Goal: Find specific fact: Find specific fact

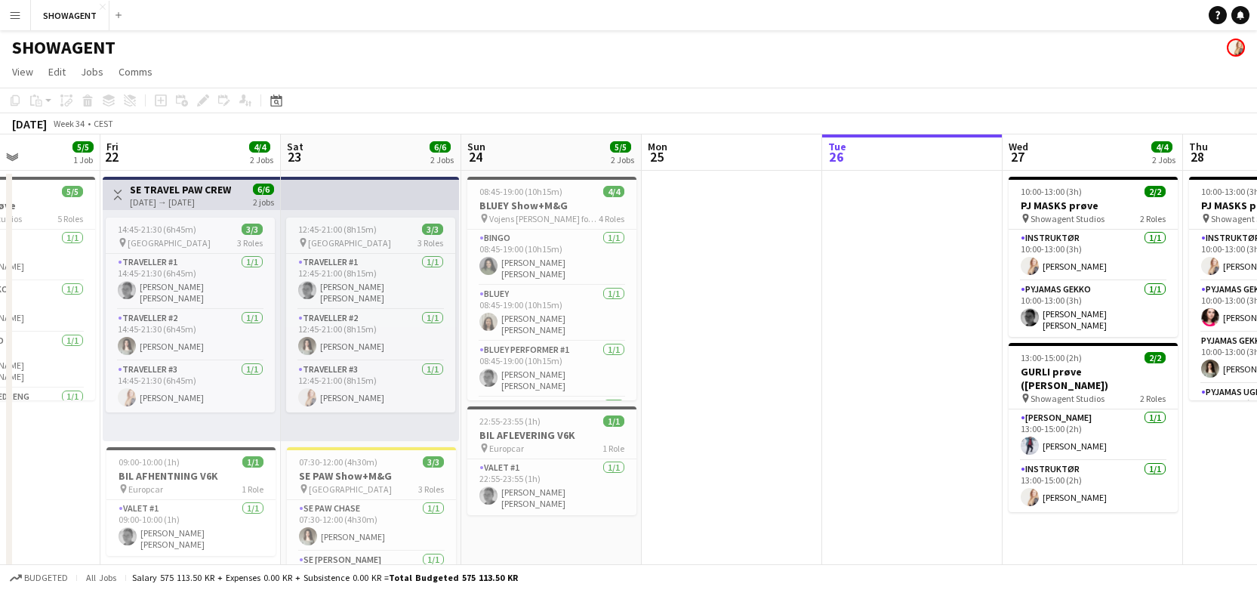
scroll to position [0, 437]
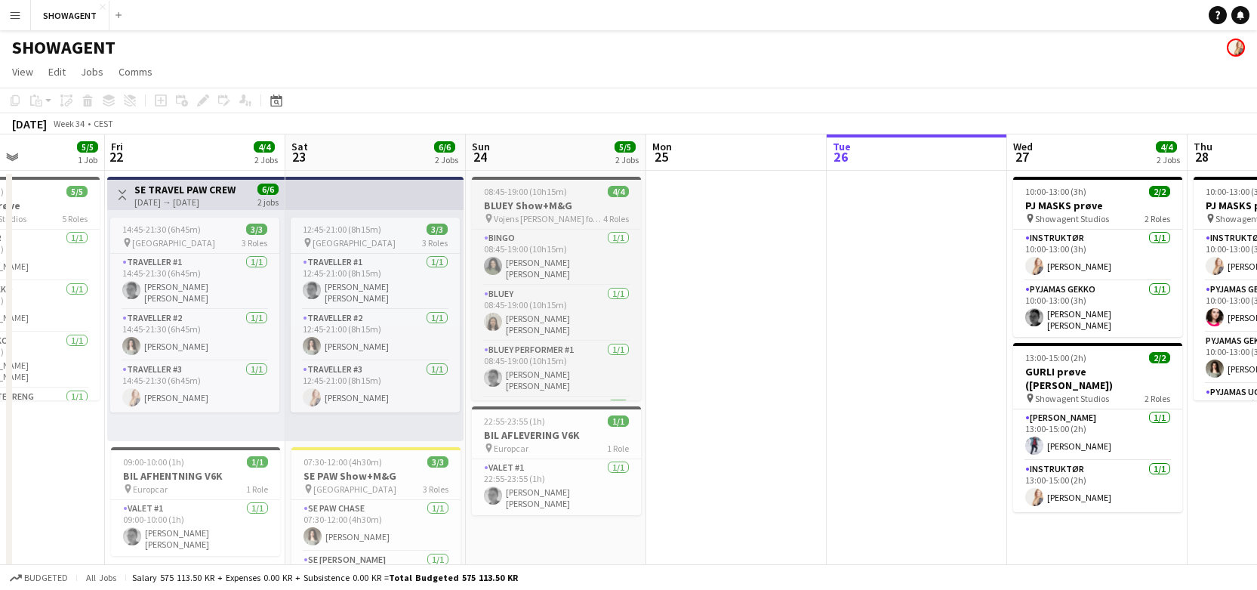
click at [522, 191] on span "08:45-19:00 (10h15m)" at bounding box center [525, 191] width 83 height 11
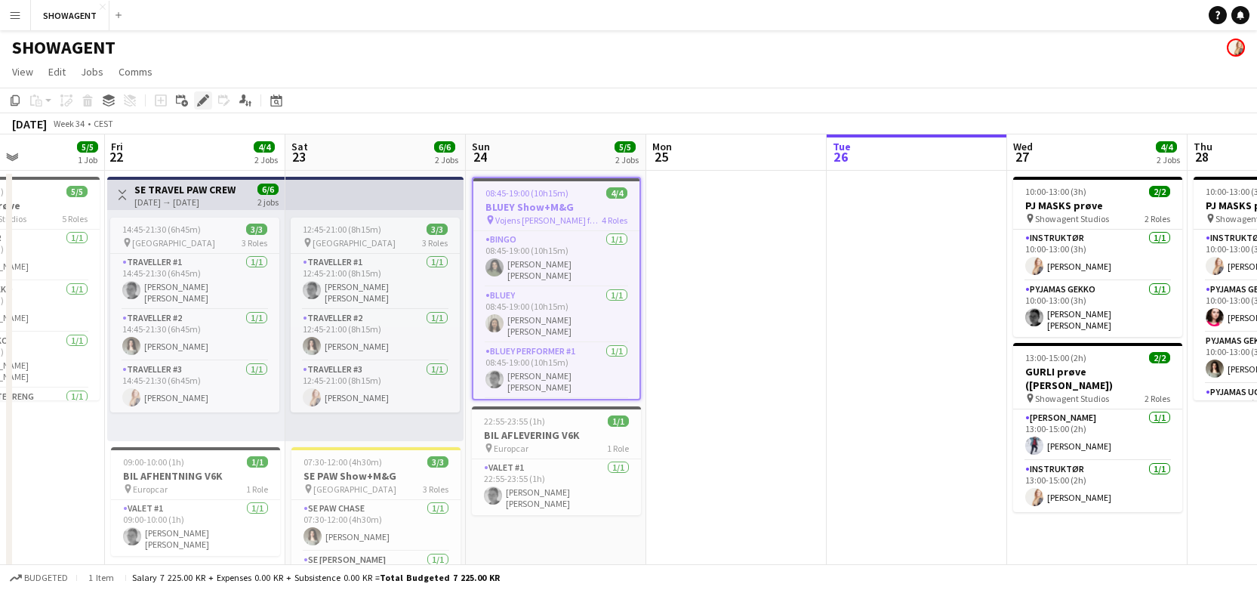
click at [203, 97] on icon at bounding box center [203, 101] width 8 height 8
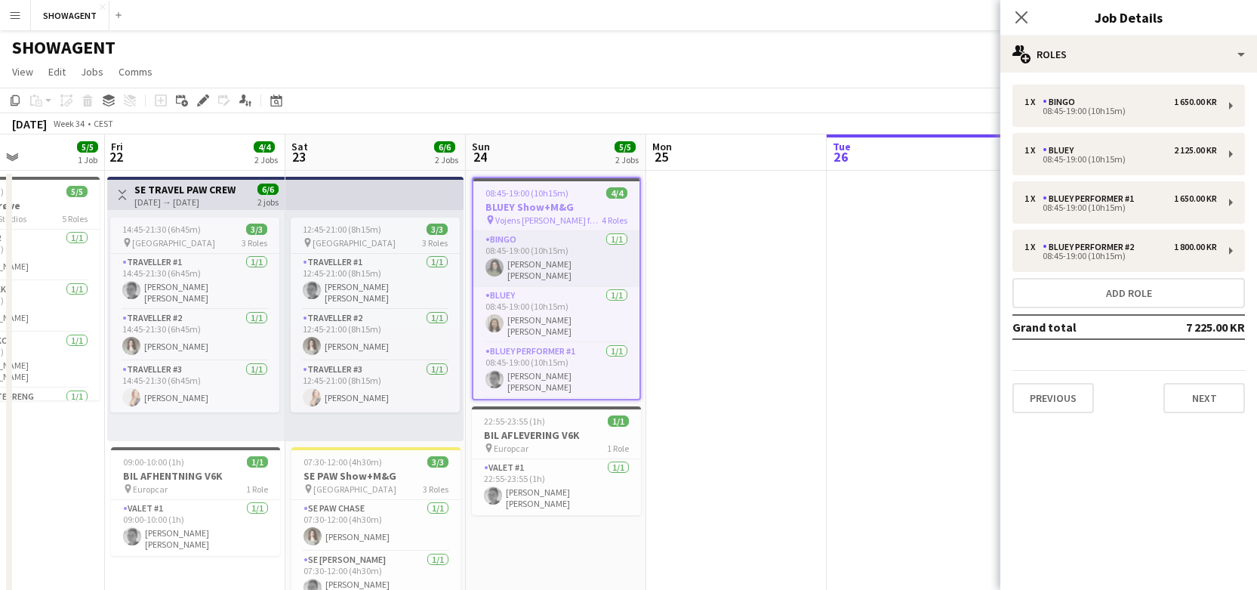
scroll to position [42, 0]
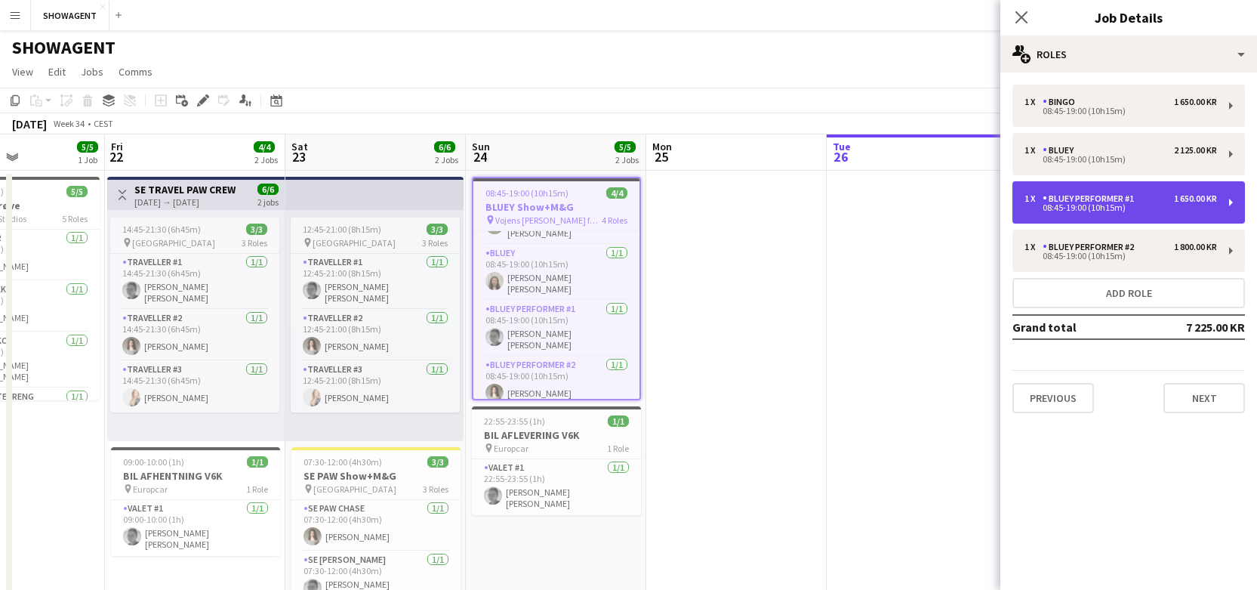
click at [1086, 192] on div "1 x BLUEY Performer #1 1 650.00 KR 08:45-19:00 (10h15m)" at bounding box center [1129, 202] width 233 height 42
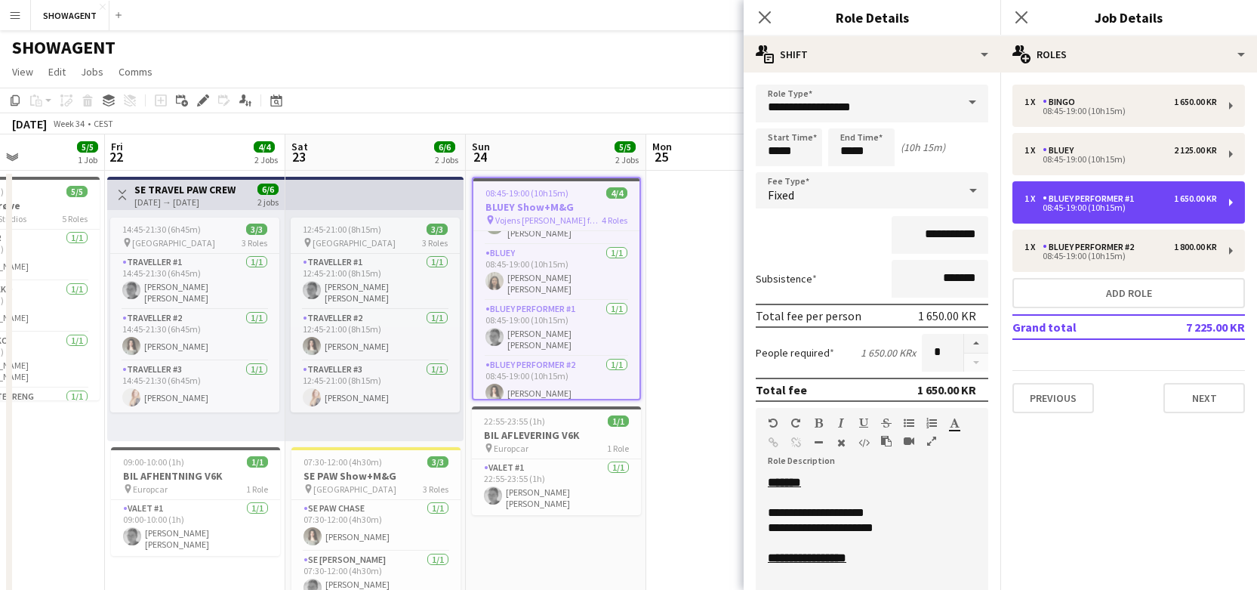
scroll to position [28, 0]
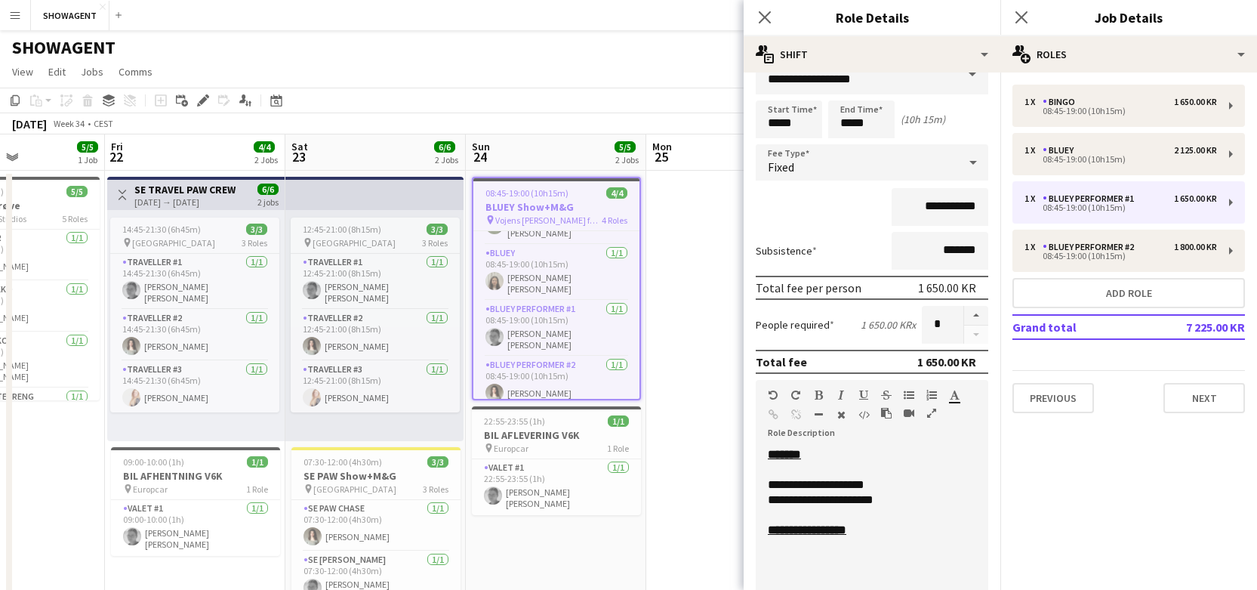
click at [894, 497] on div "**********" at bounding box center [872, 499] width 208 height 15
click at [810, 548] on b "**********" at bounding box center [807, 544] width 79 height 11
click at [934, 205] on input "**********" at bounding box center [940, 207] width 97 height 38
type input "****"
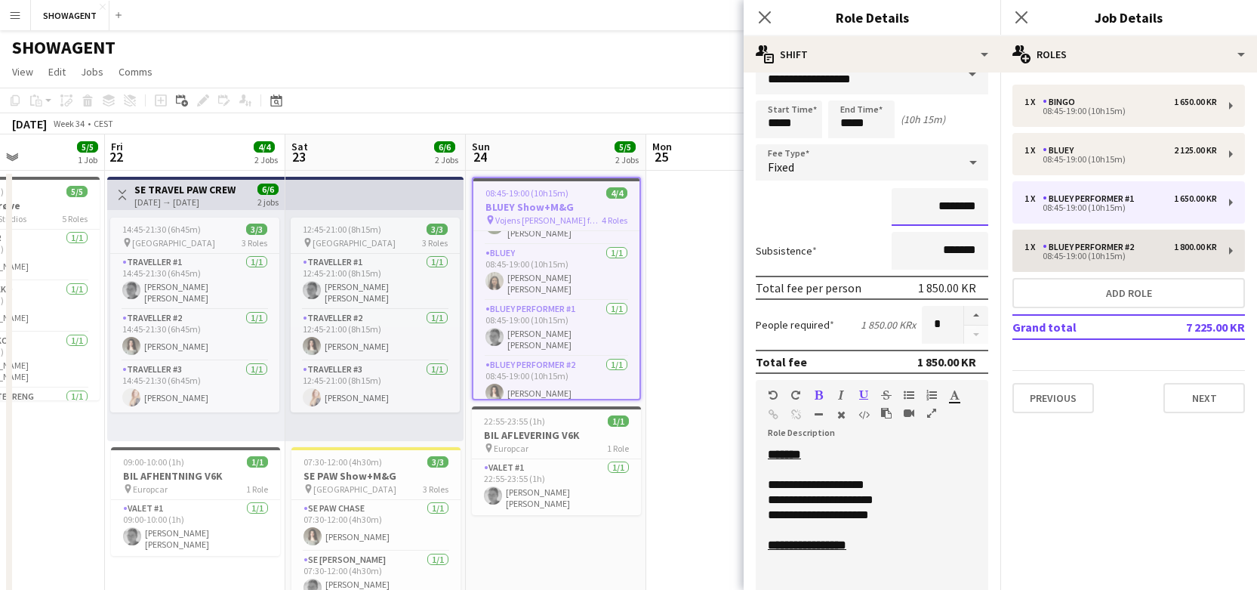
type input "********"
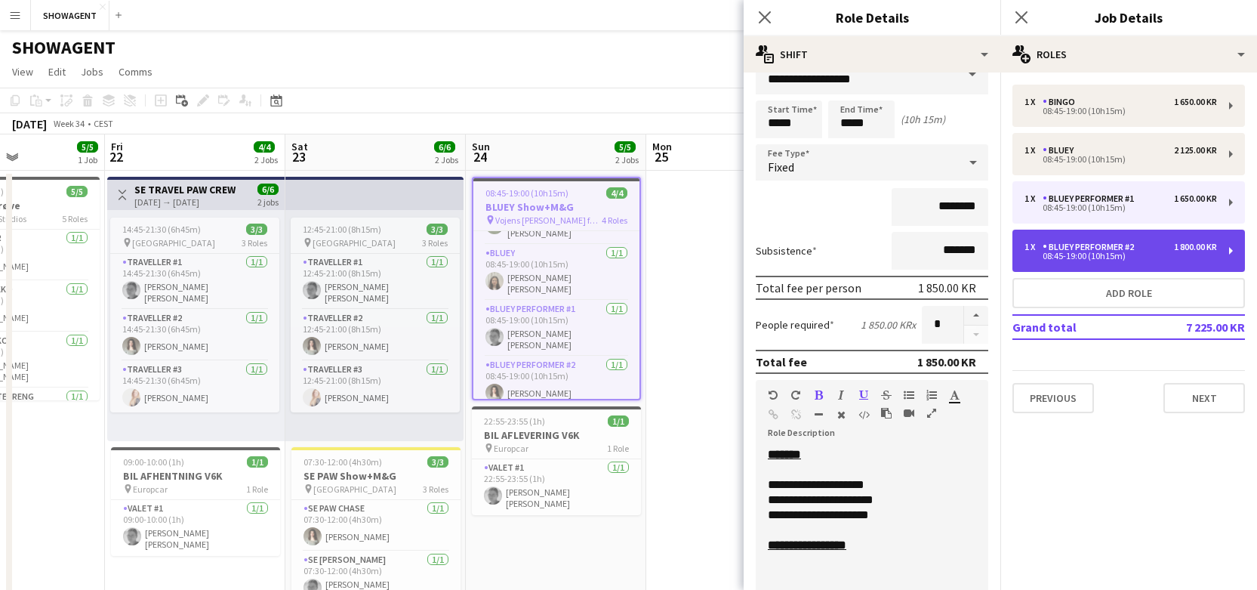
click at [1056, 261] on div "1 x BLUEY Performer #2 1 800.00 KR 08:45-19:00 (10h15m)" at bounding box center [1129, 251] width 233 height 42
type input "**********"
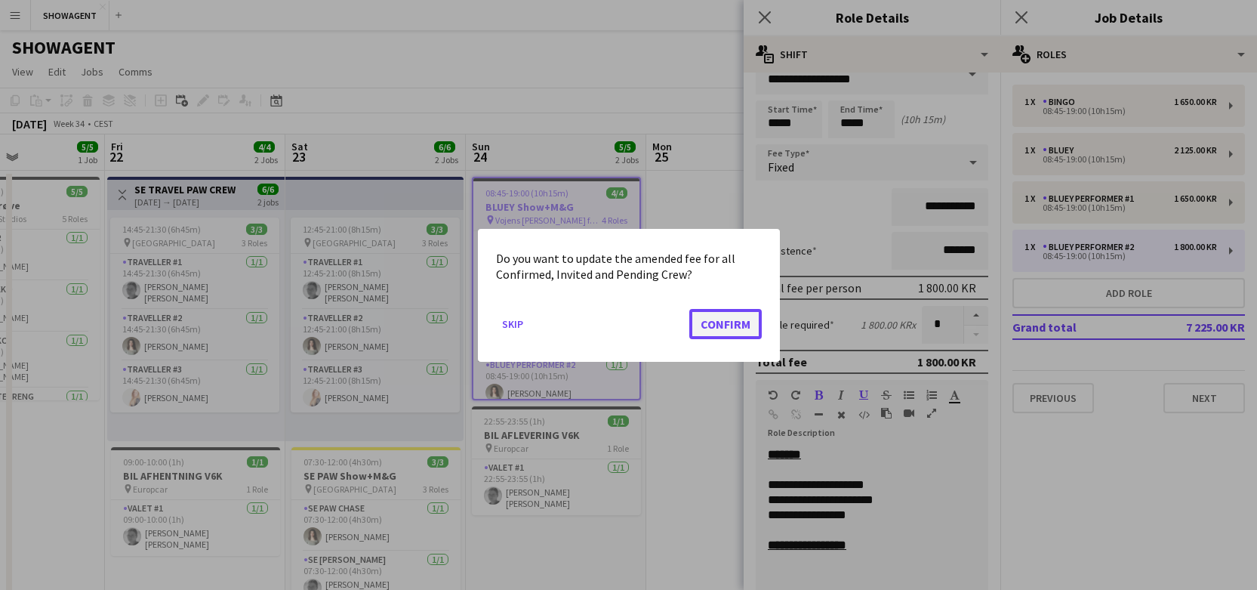
click at [733, 319] on button "Confirm" at bounding box center [726, 323] width 73 height 30
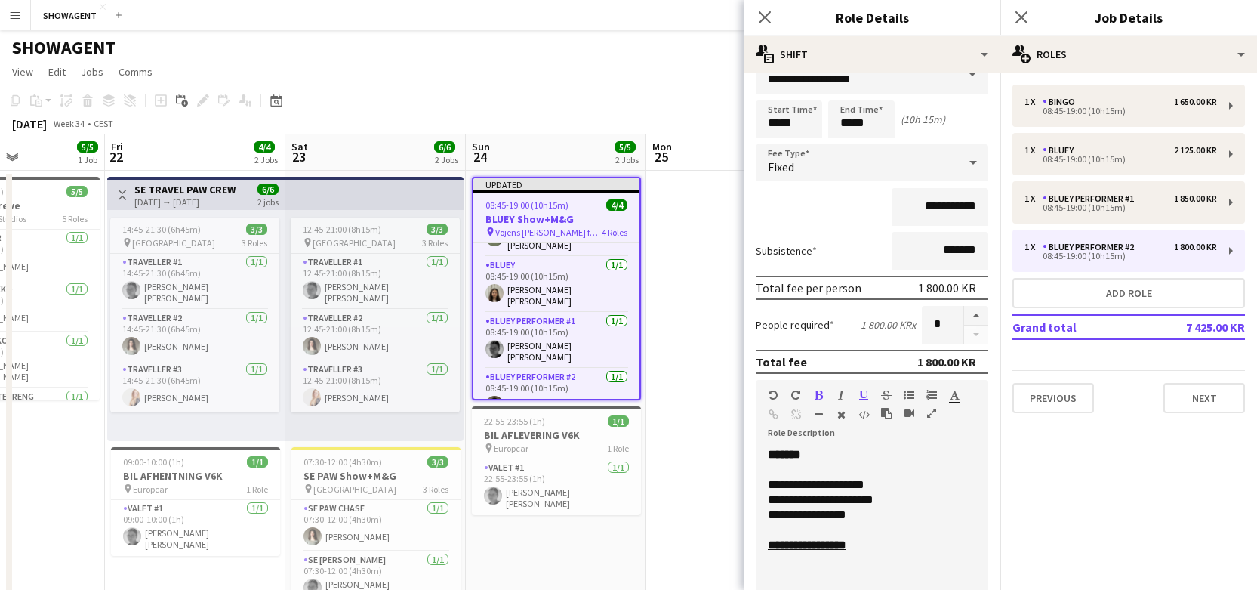
click at [883, 516] on div "**********" at bounding box center [872, 515] width 208 height 15
click at [826, 560] on b "**********" at bounding box center [807, 559] width 79 height 11
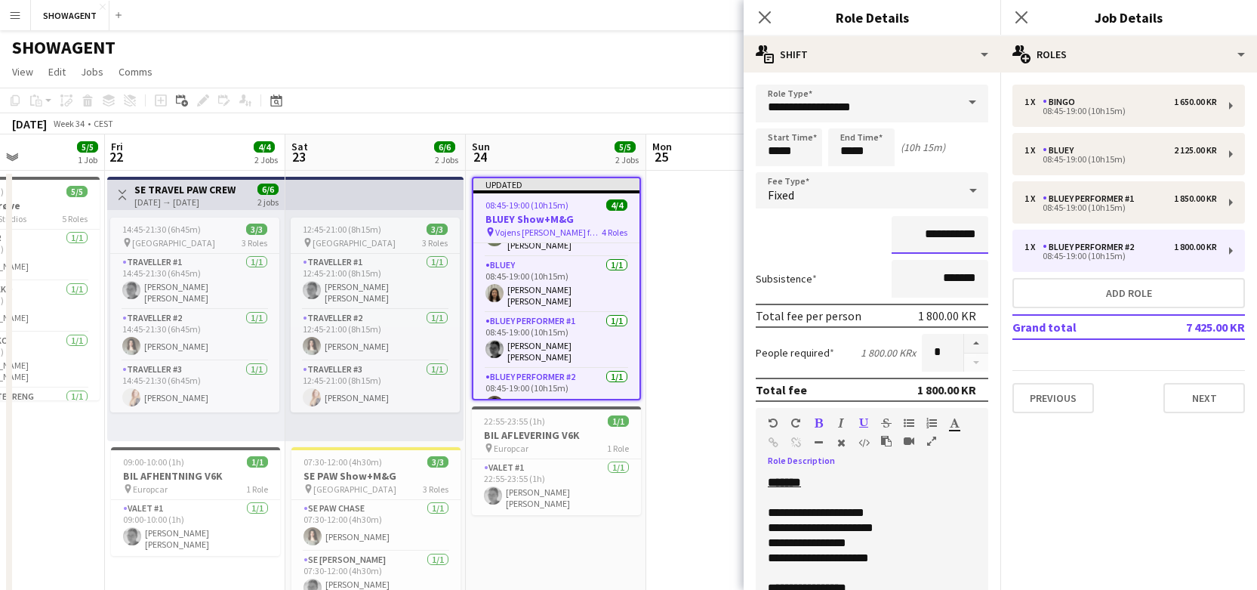
click at [941, 230] on input "**********" at bounding box center [940, 235] width 97 height 38
type input "********"
click at [970, 495] on div at bounding box center [872, 497] width 208 height 15
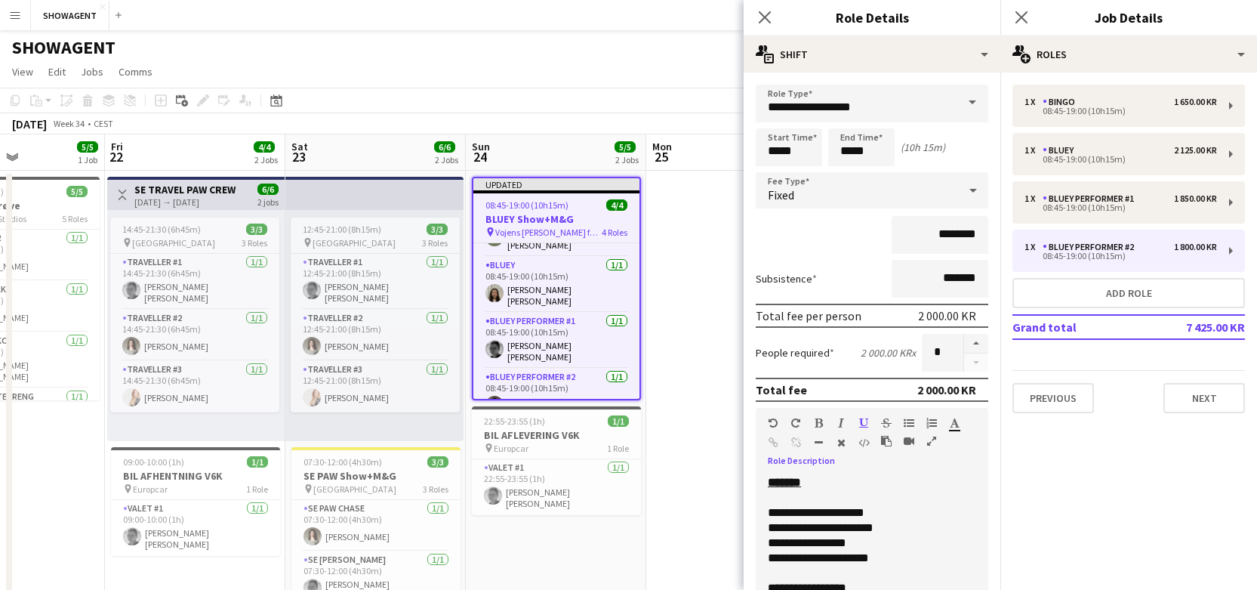
scroll to position [316, 0]
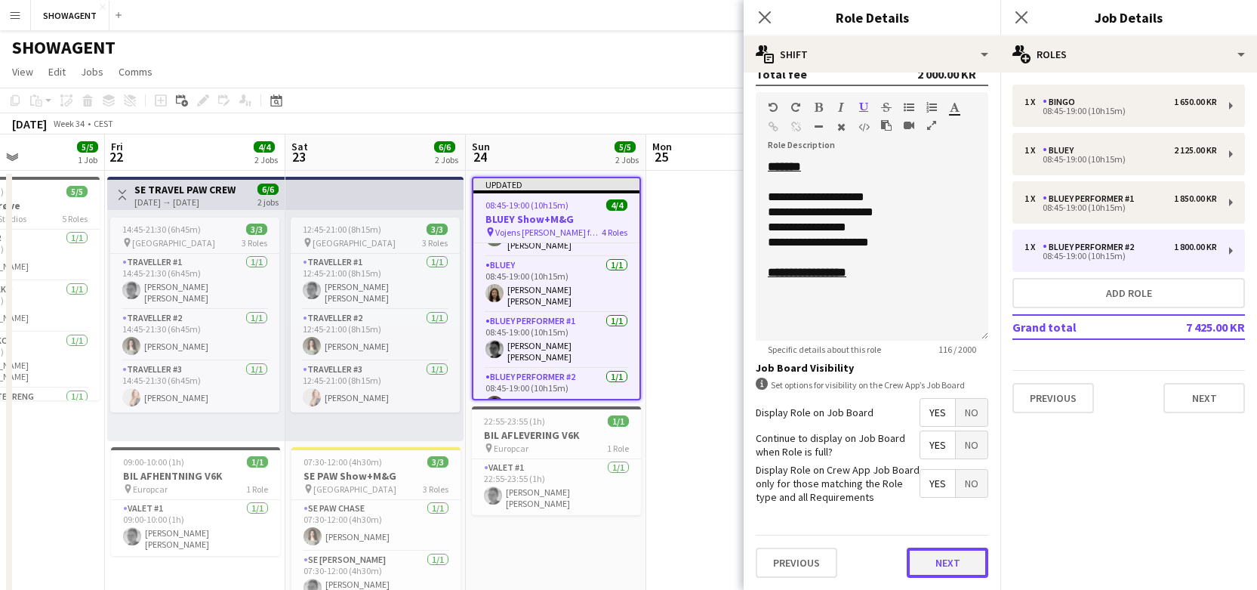
click at [964, 551] on button "Next" at bounding box center [948, 563] width 82 height 30
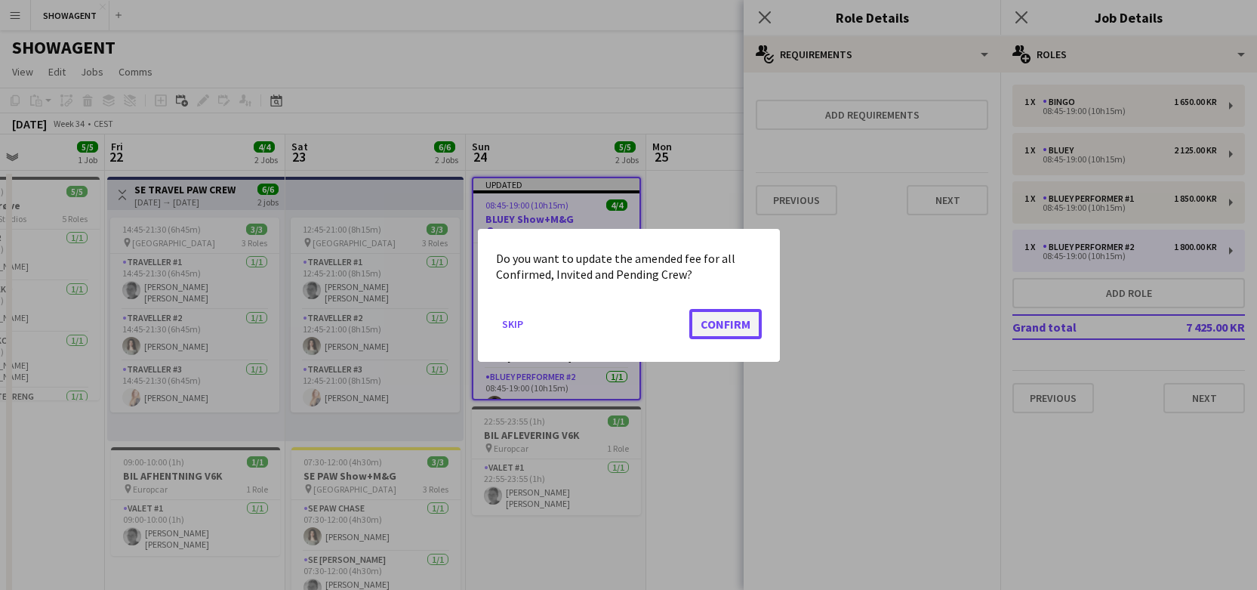
click at [726, 313] on button "Confirm" at bounding box center [726, 323] width 73 height 30
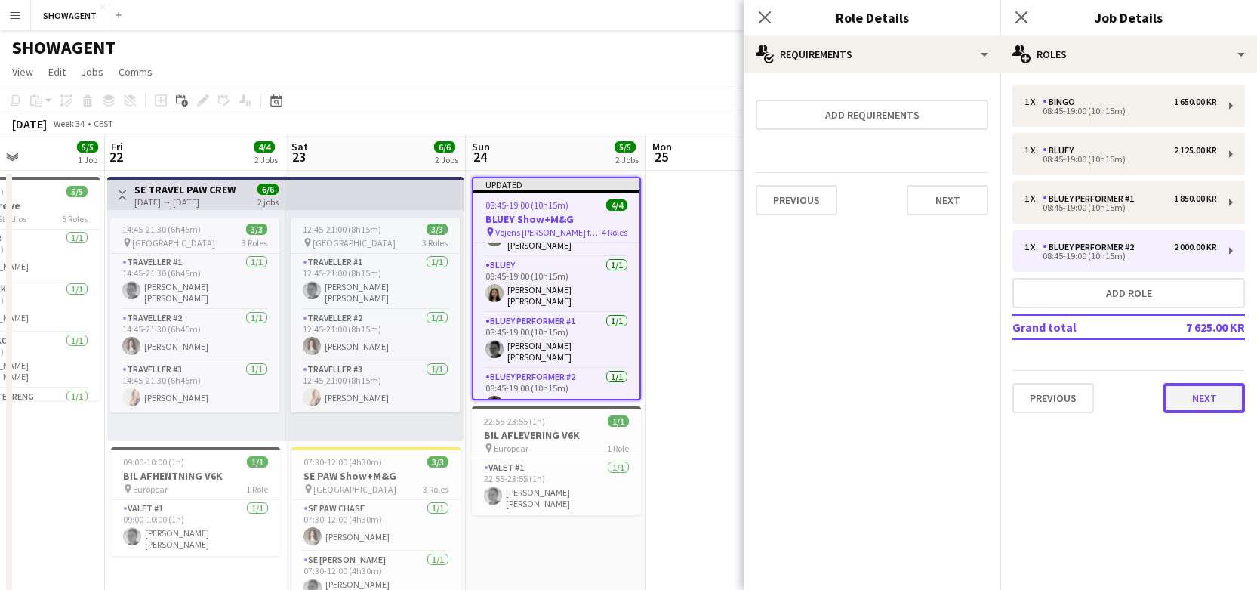
click at [1197, 400] on button "Next" at bounding box center [1205, 398] width 82 height 30
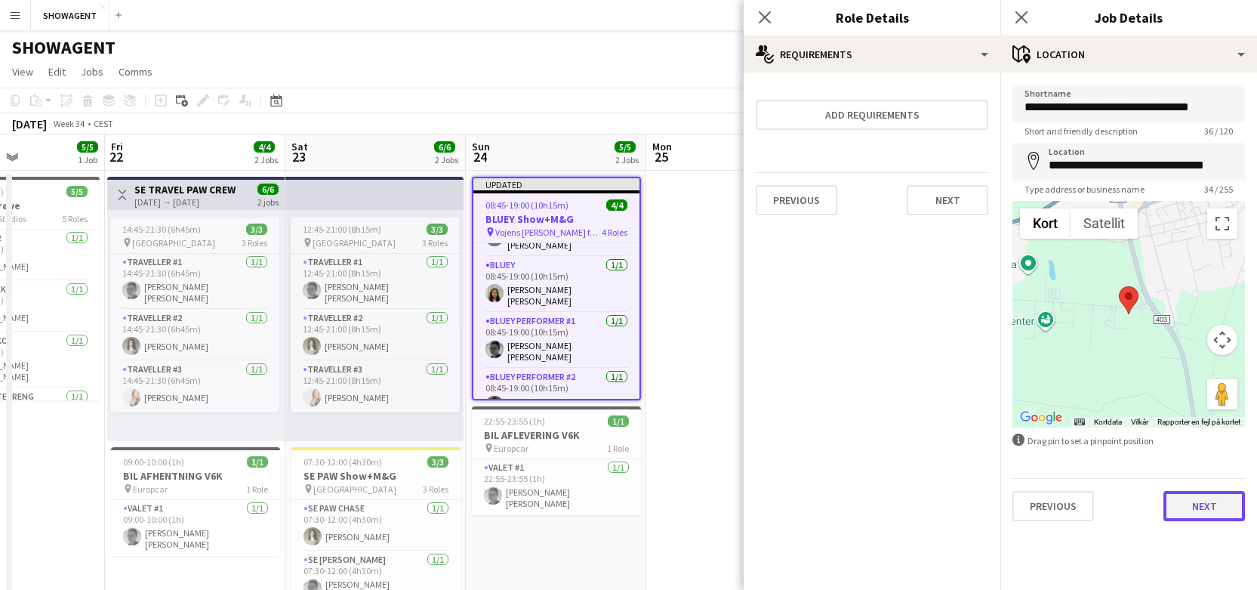
click at [1201, 513] on button "Next" at bounding box center [1205, 506] width 82 height 30
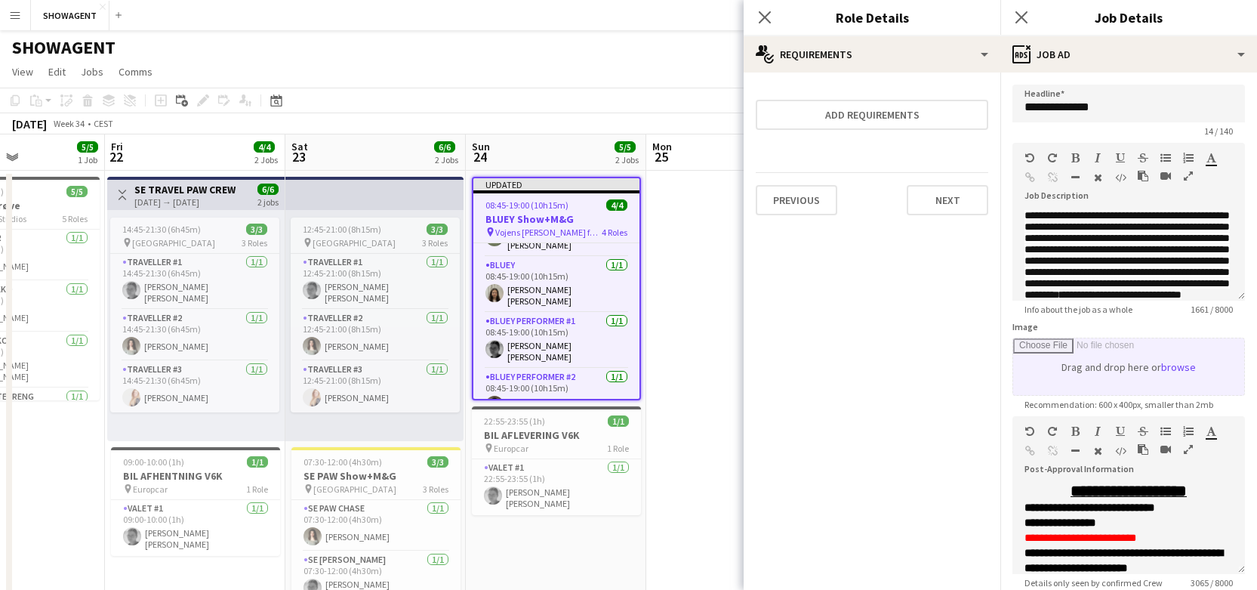
type input "**********"
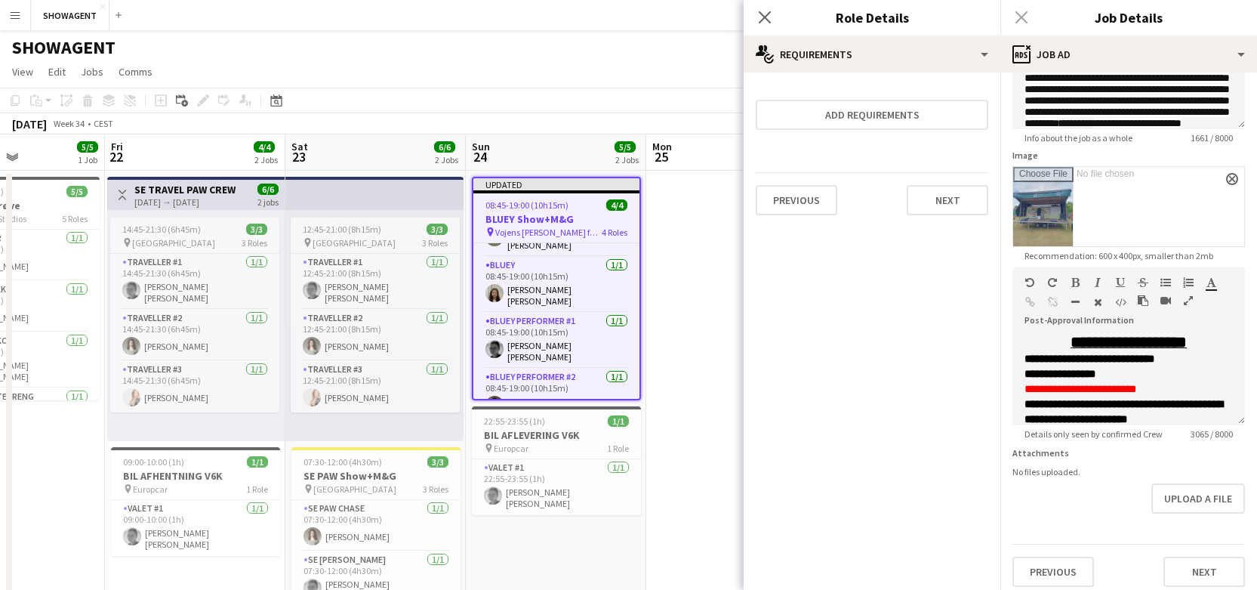
scroll to position [181, 0]
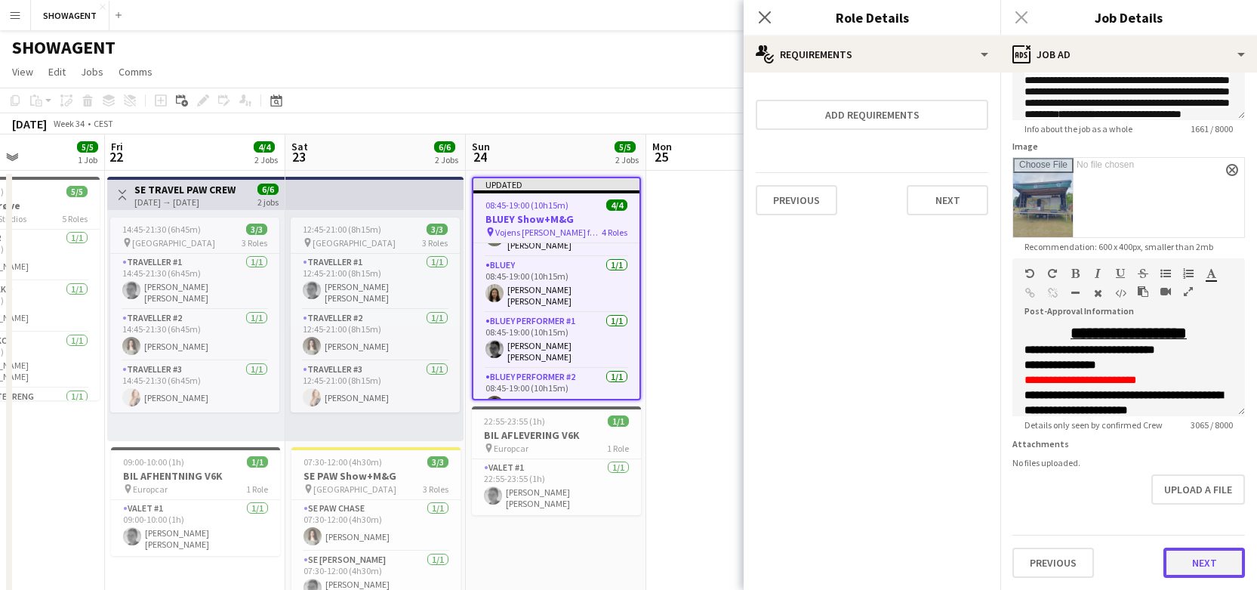
click at [1211, 567] on button "Next" at bounding box center [1205, 563] width 82 height 30
click at [1196, 560] on button "Next" at bounding box center [1205, 563] width 82 height 30
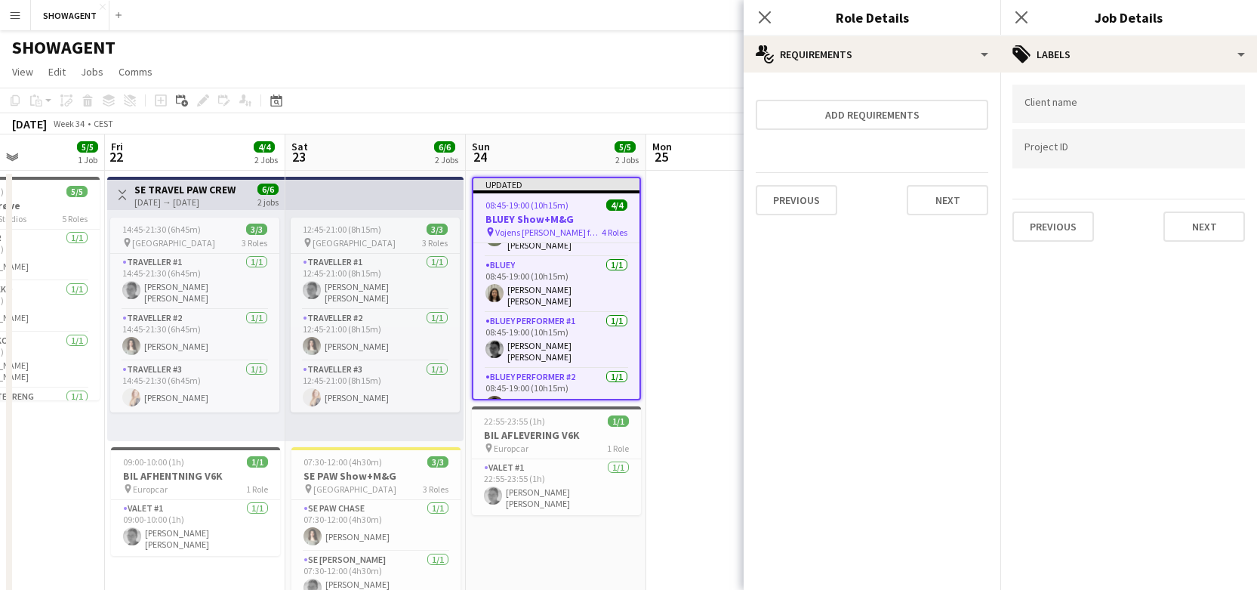
scroll to position [0, 0]
click at [1195, 225] on button "Next" at bounding box center [1205, 226] width 82 height 30
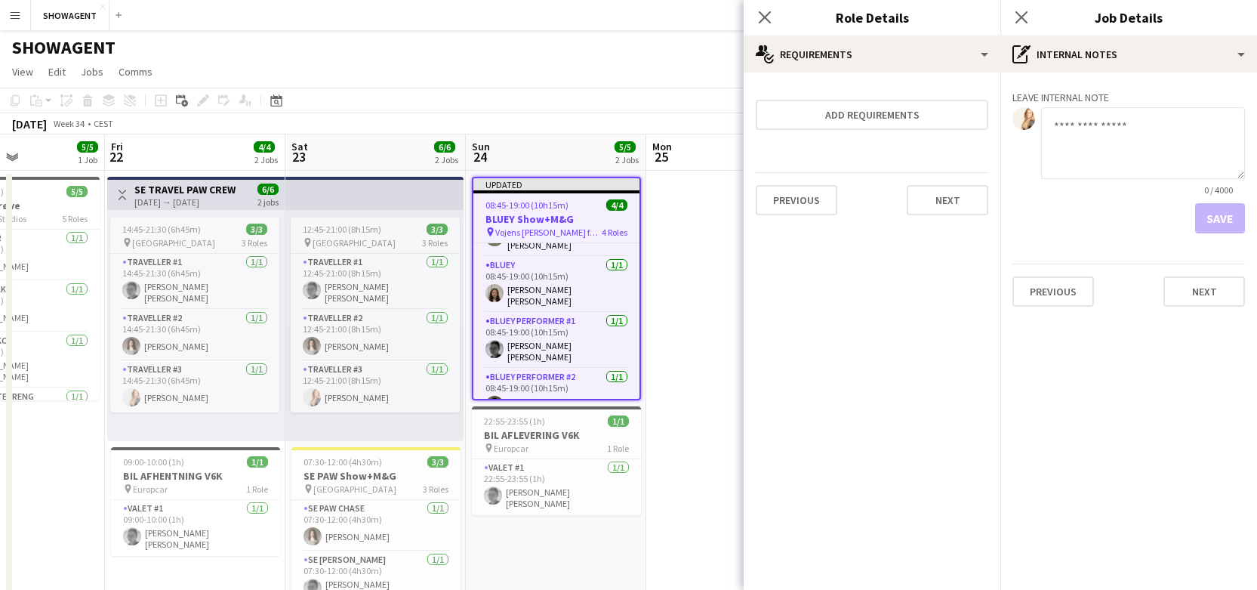
click at [1094, 122] on textarea at bounding box center [1143, 143] width 204 height 72
paste textarea "**********"
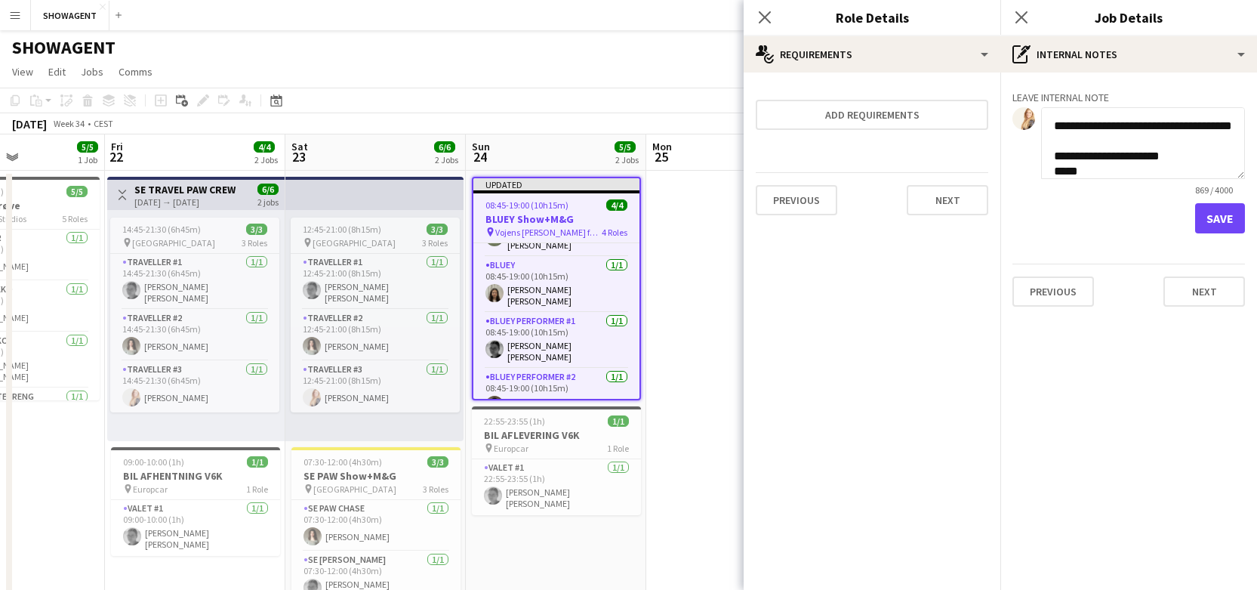
type textarea "**********"
click at [1215, 218] on button "Save" at bounding box center [1221, 218] width 50 height 30
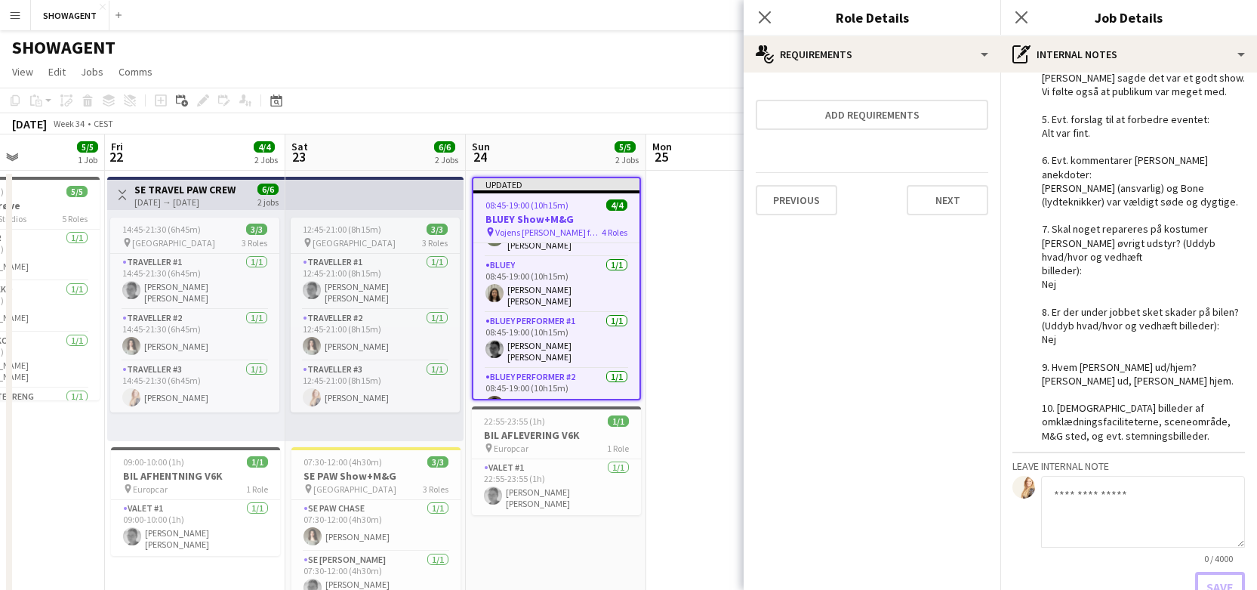
scroll to position [297, 0]
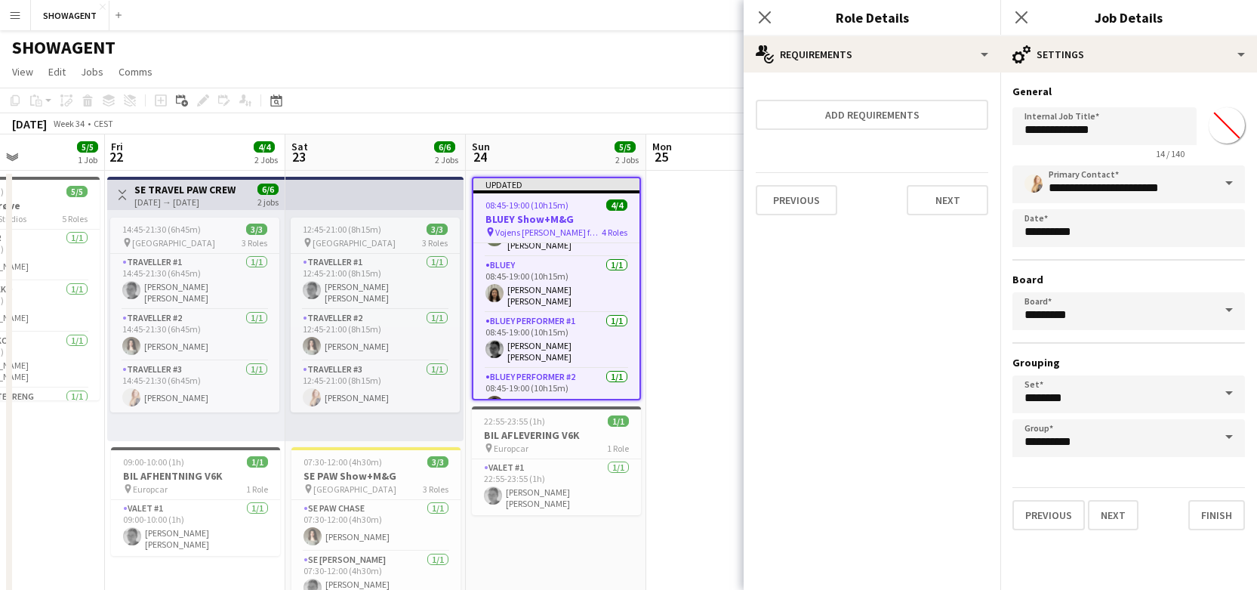
scroll to position [0, 0]
click at [1201, 514] on button "Finish" at bounding box center [1217, 515] width 57 height 30
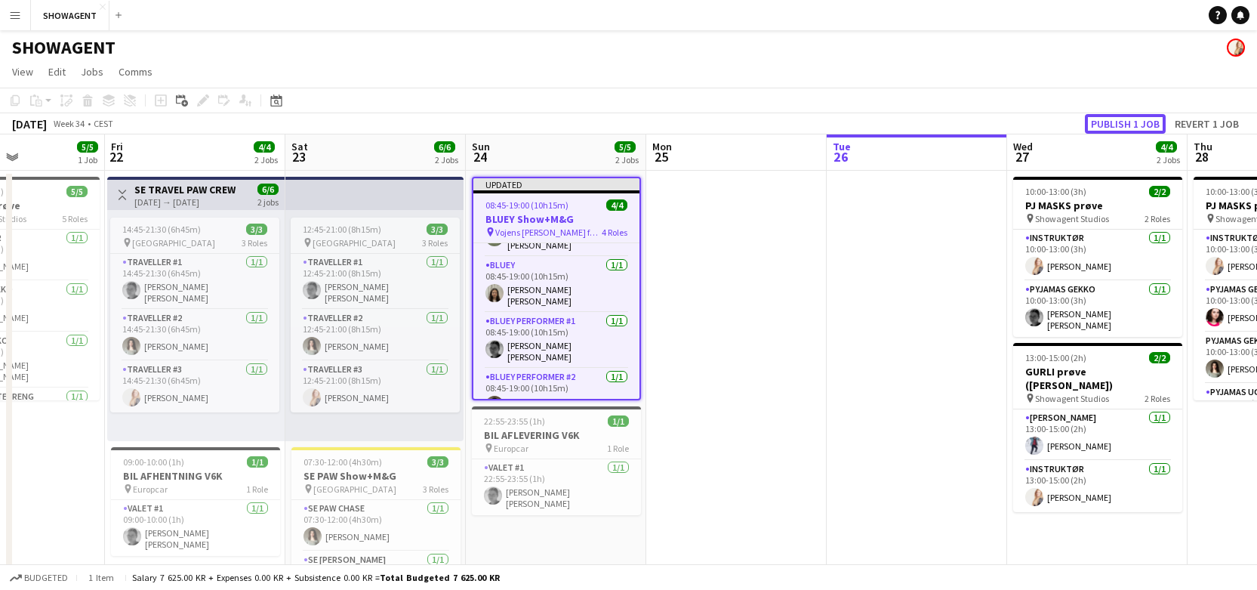
click at [1125, 119] on button "Publish 1 job" at bounding box center [1125, 124] width 81 height 20
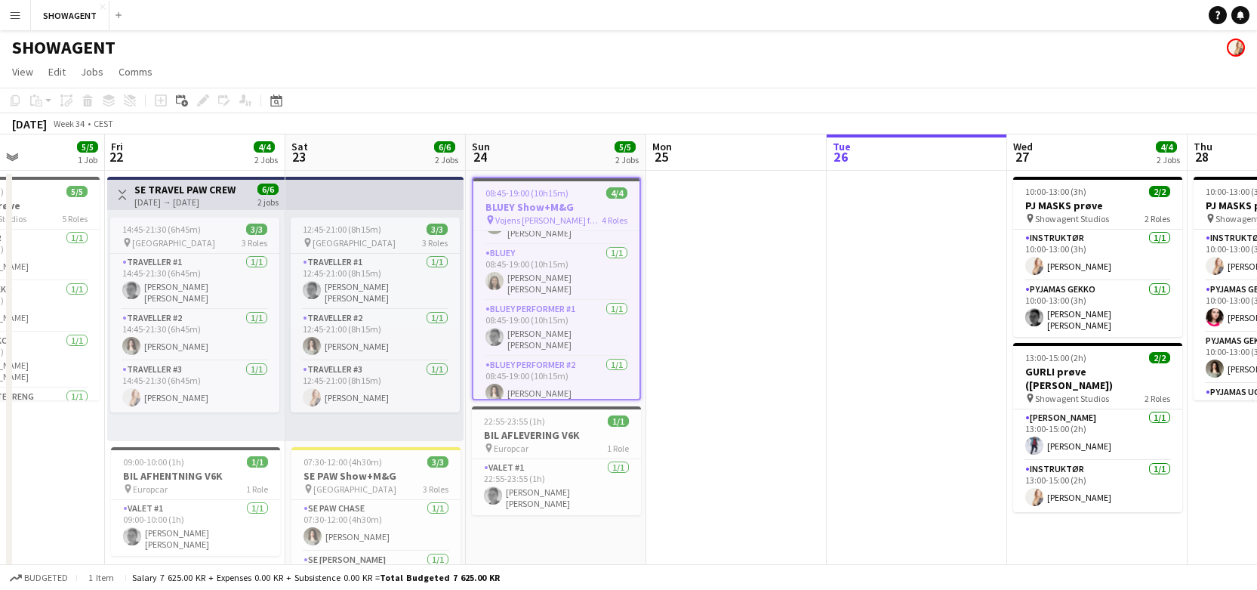
click at [24, 15] on button "Menu" at bounding box center [15, 15] width 30 height 30
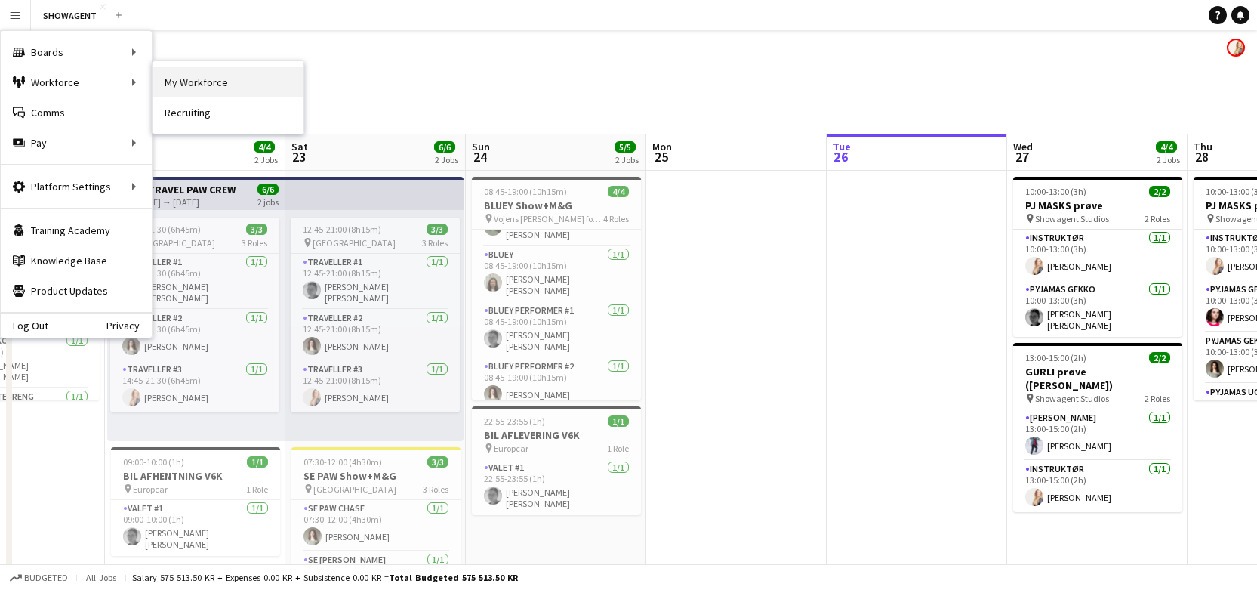
click at [181, 79] on link "My Workforce" at bounding box center [228, 82] width 151 height 30
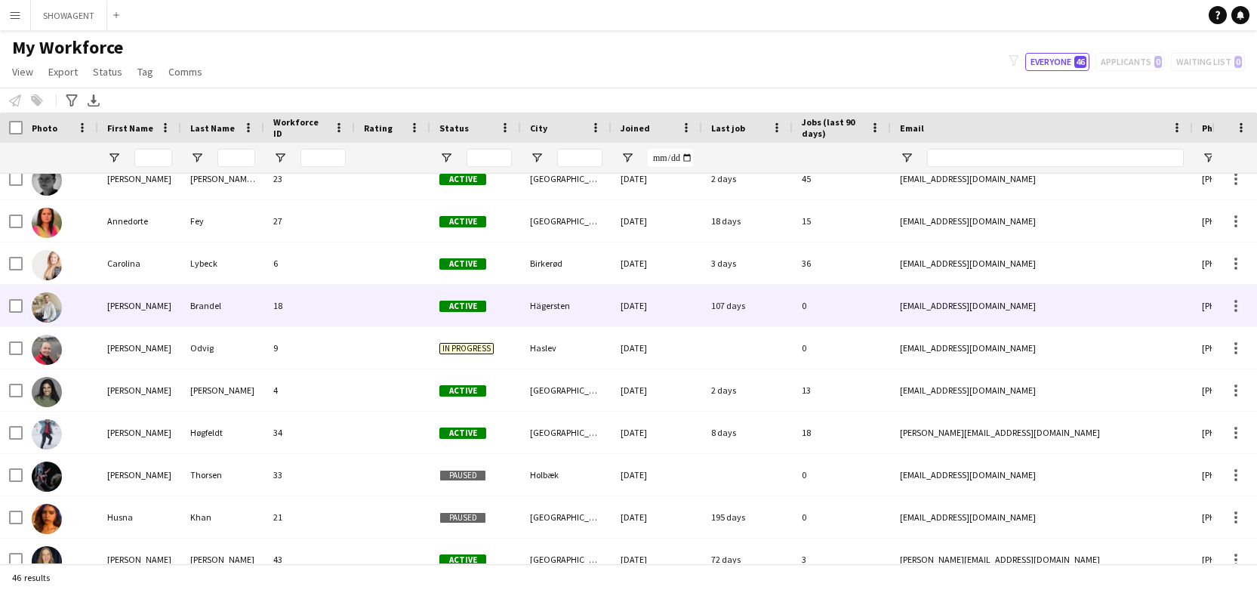
click at [84, 304] on div at bounding box center [61, 306] width 76 height 42
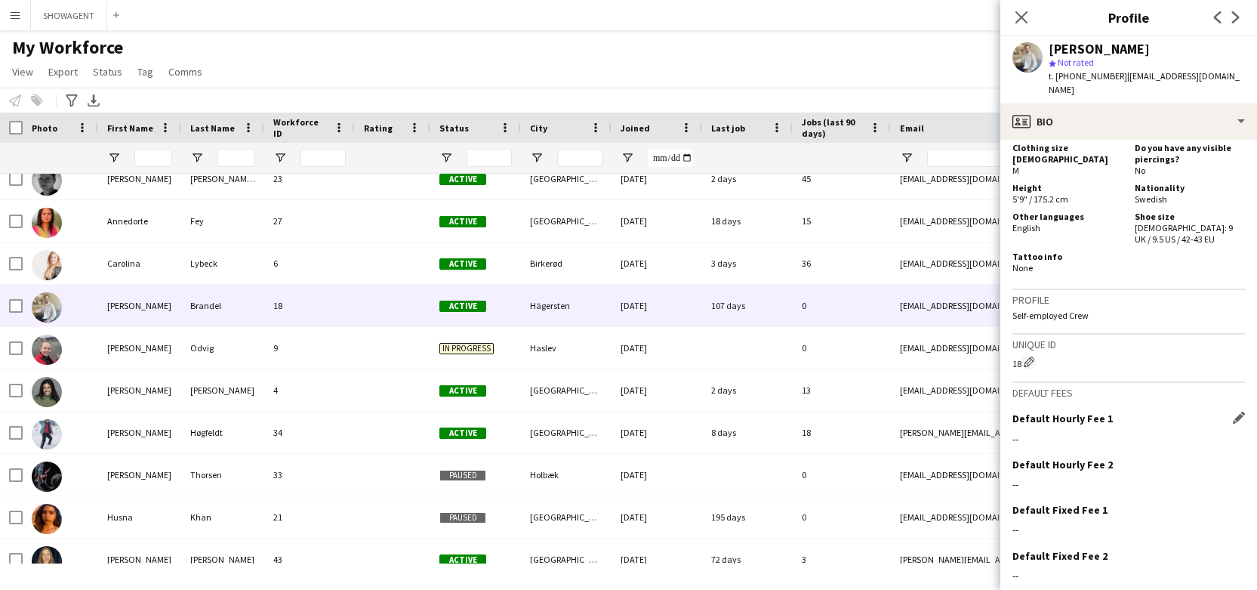
scroll to position [803, 0]
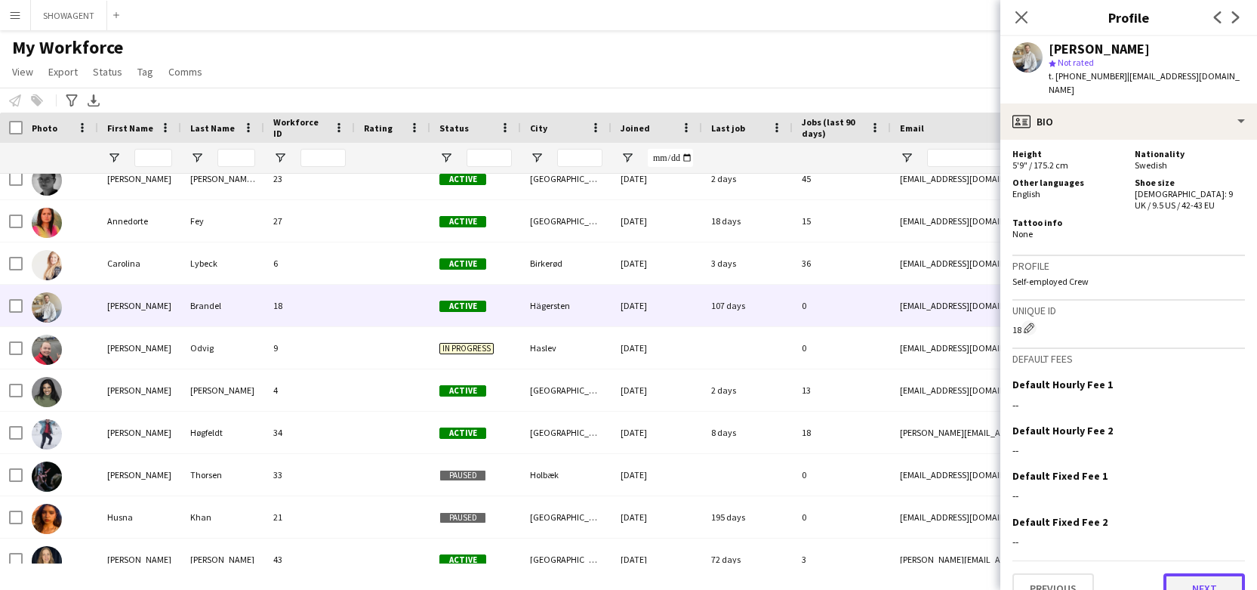
click at [1216, 573] on button "Next" at bounding box center [1205, 588] width 82 height 30
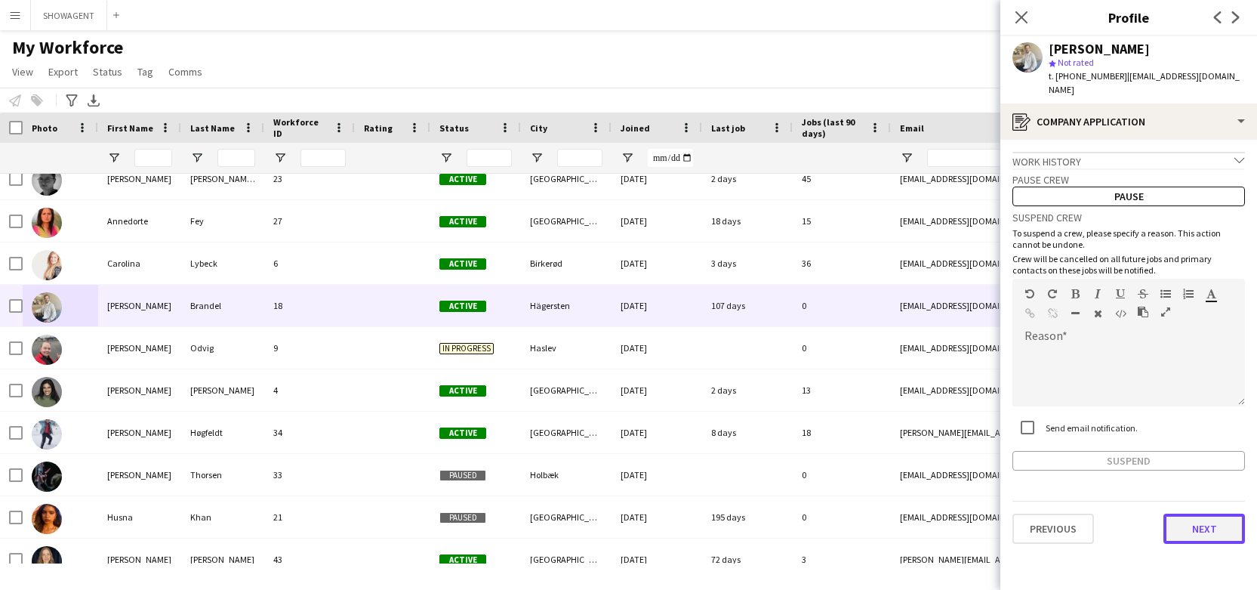
click at [1203, 520] on button "Next" at bounding box center [1205, 529] width 82 height 30
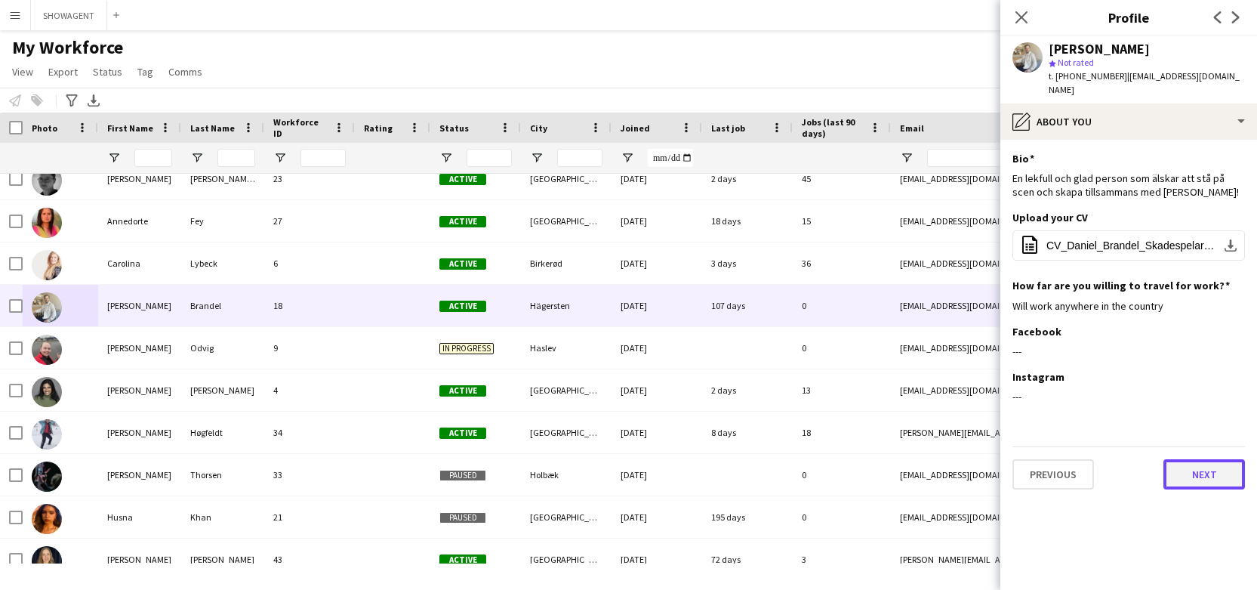
click at [1194, 459] on button "Next" at bounding box center [1205, 474] width 82 height 30
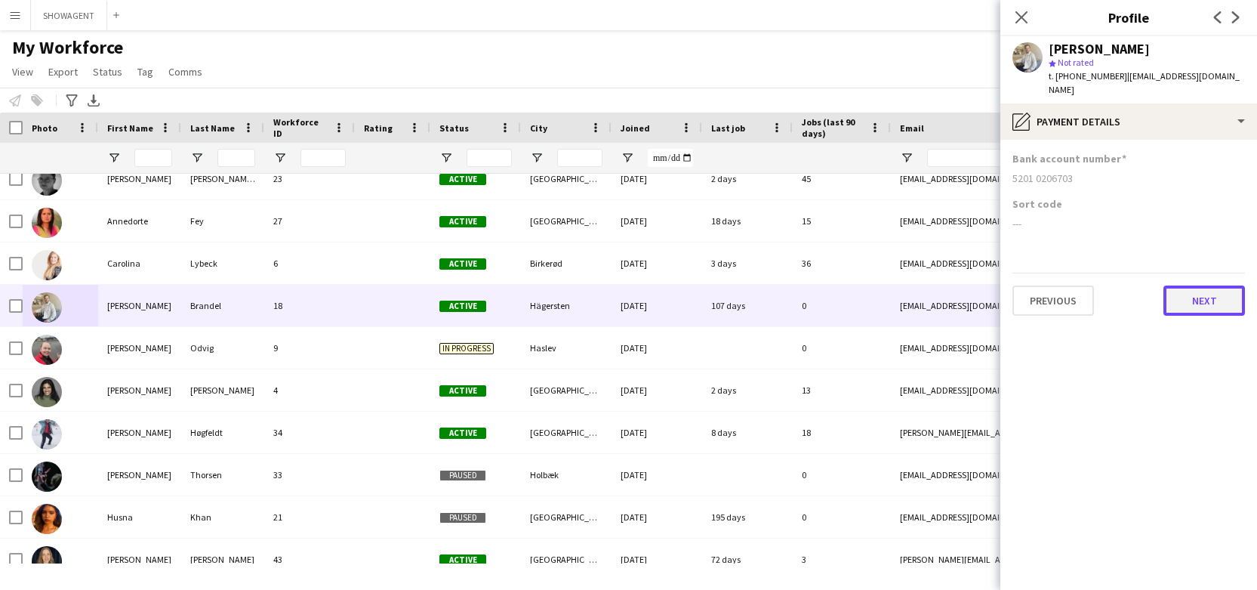
click at [1202, 285] on button "Next" at bounding box center [1205, 300] width 82 height 30
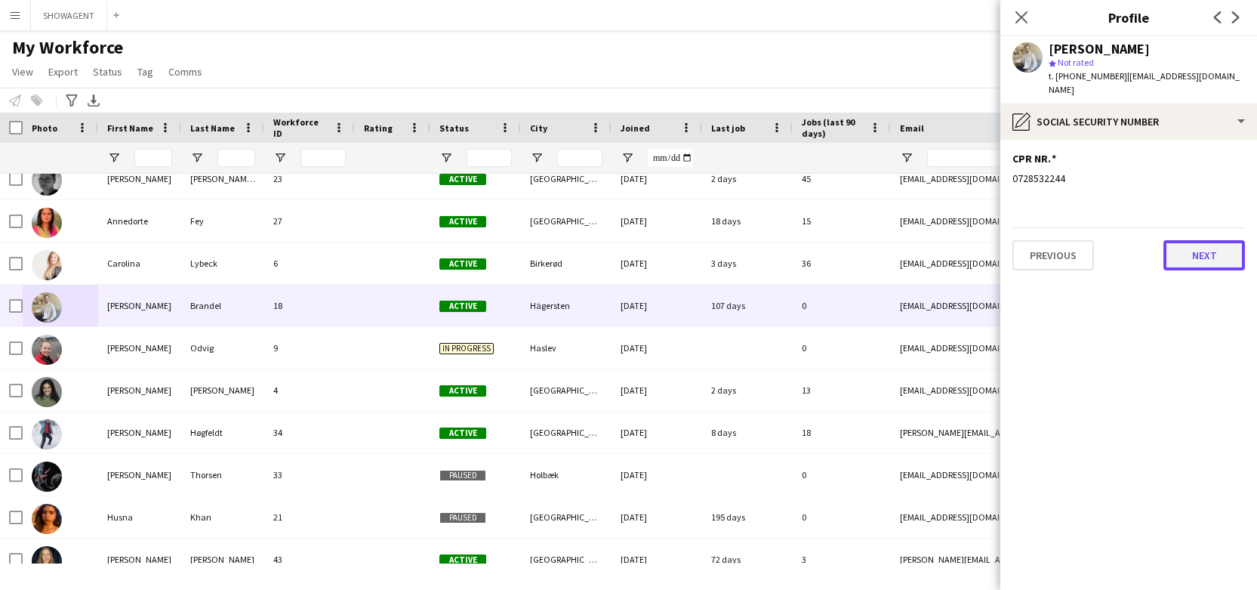
click at [1196, 240] on button "Next" at bounding box center [1205, 255] width 82 height 30
click at [1205, 248] on button "Next" at bounding box center [1205, 255] width 82 height 30
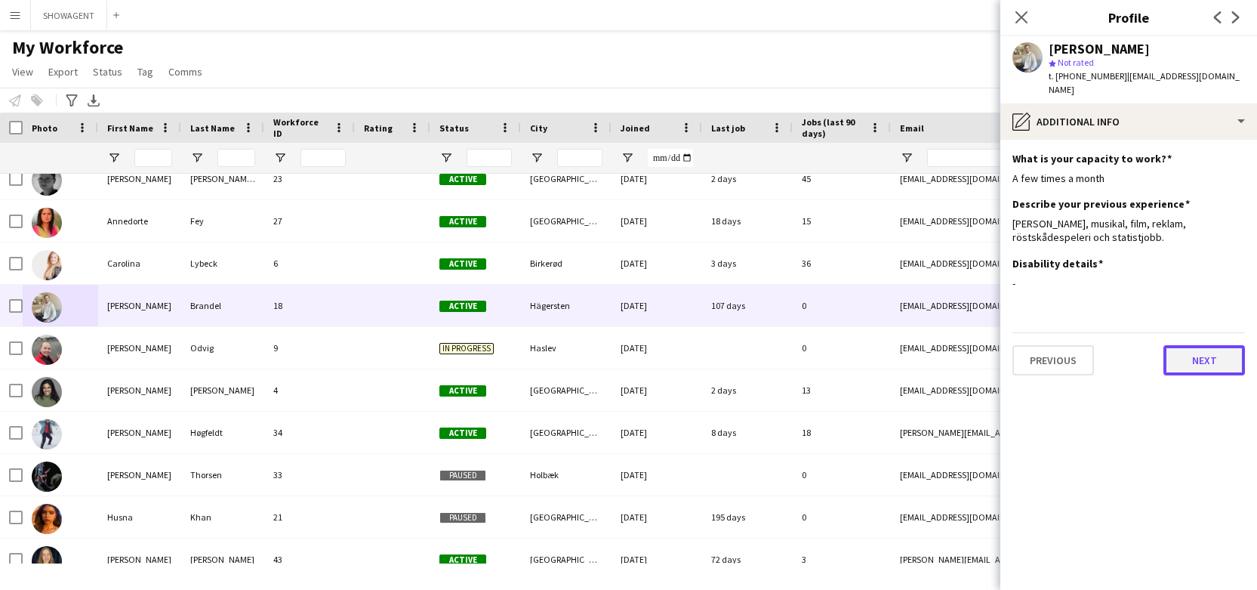
click at [1203, 345] on button "Next" at bounding box center [1205, 360] width 82 height 30
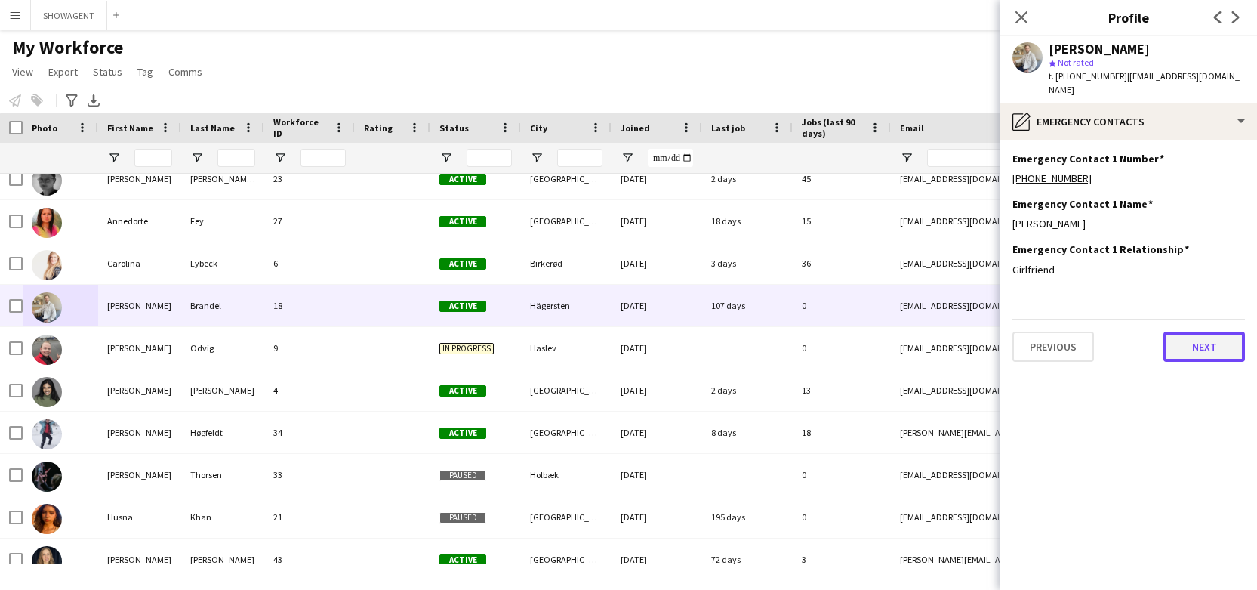
click at [1202, 332] on button "Next" at bounding box center [1205, 347] width 82 height 30
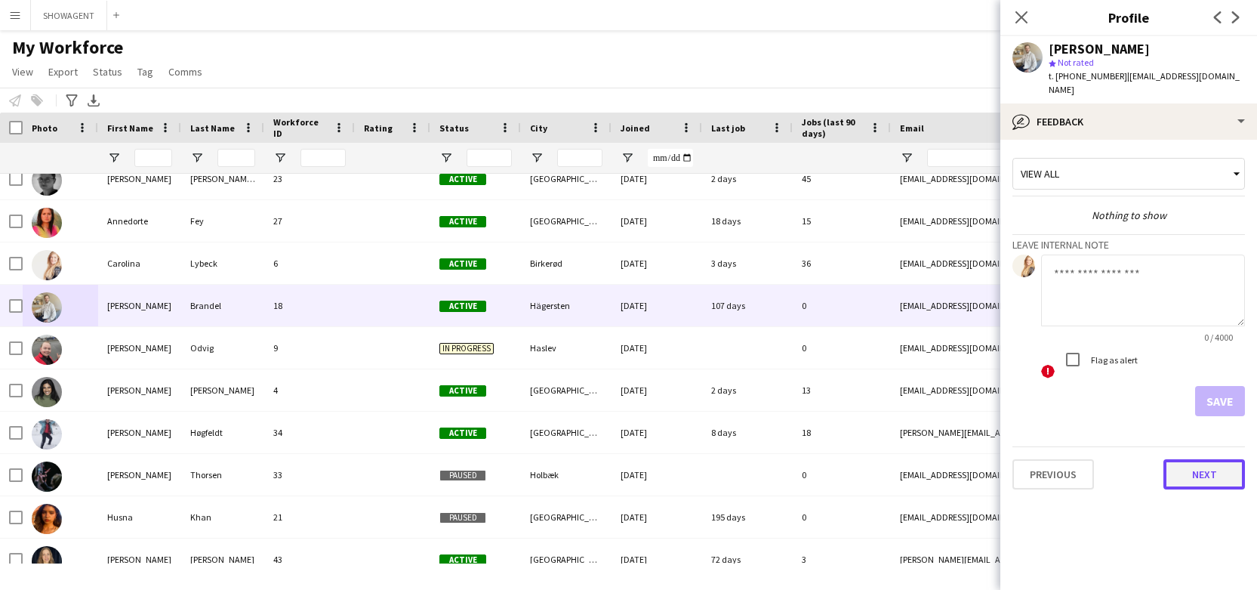
click at [1211, 461] on button "Next" at bounding box center [1205, 474] width 82 height 30
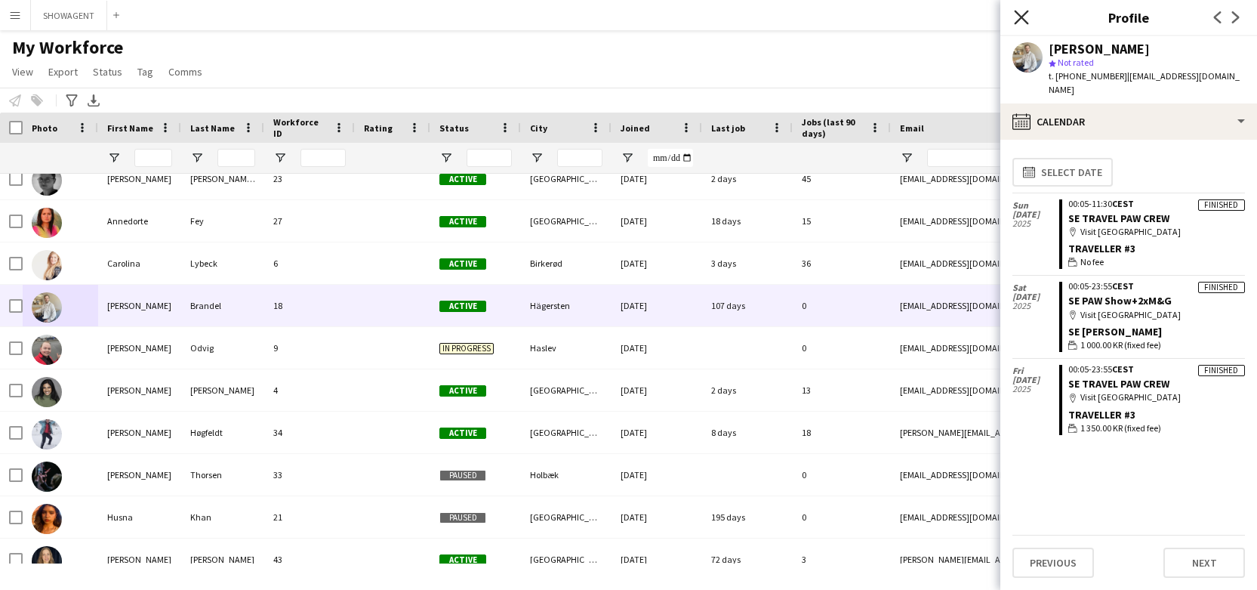
click at [1024, 22] on icon "Close pop-in" at bounding box center [1021, 17] width 14 height 14
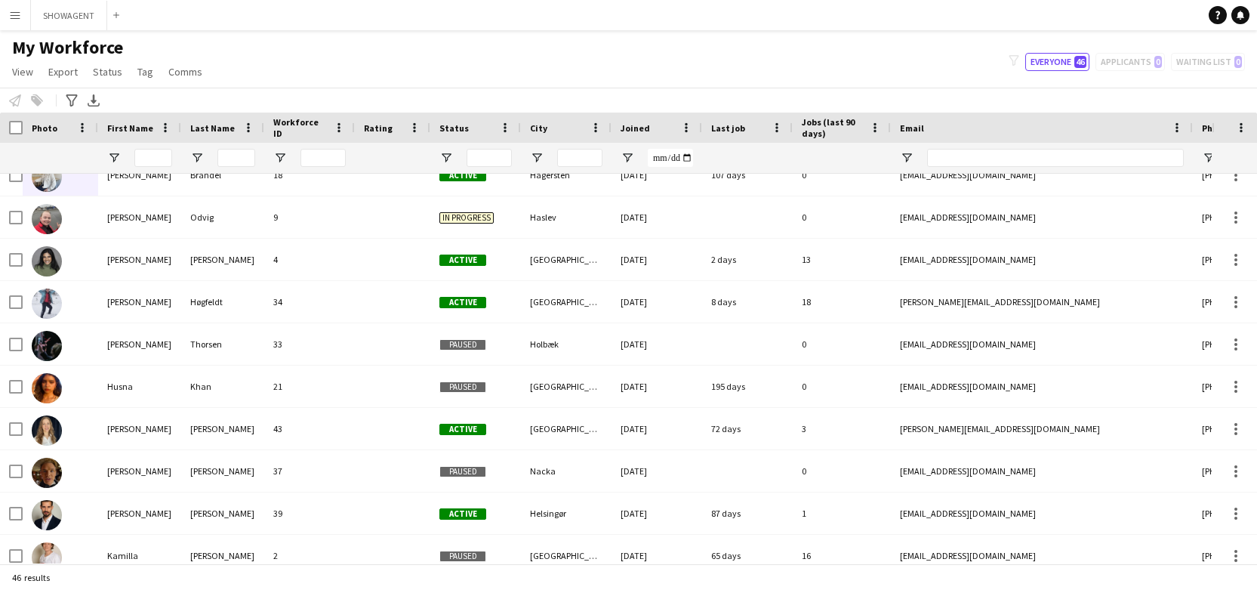
scroll to position [449, 0]
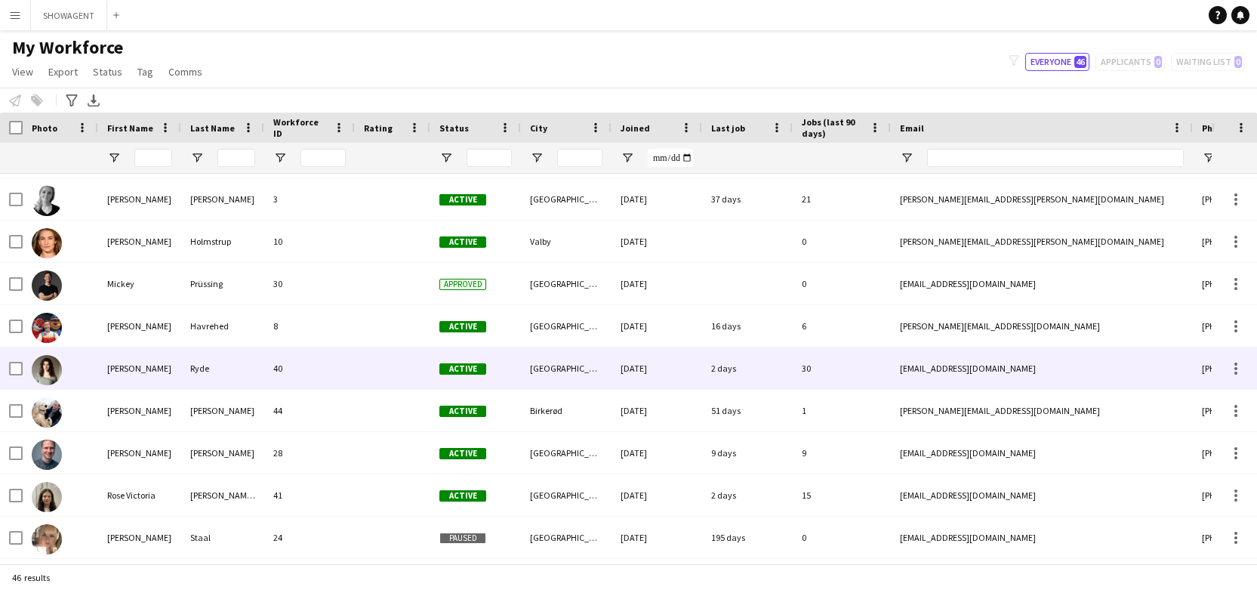
click at [955, 358] on div "[EMAIL_ADDRESS][DOMAIN_NAME]" at bounding box center [1042, 368] width 302 height 42
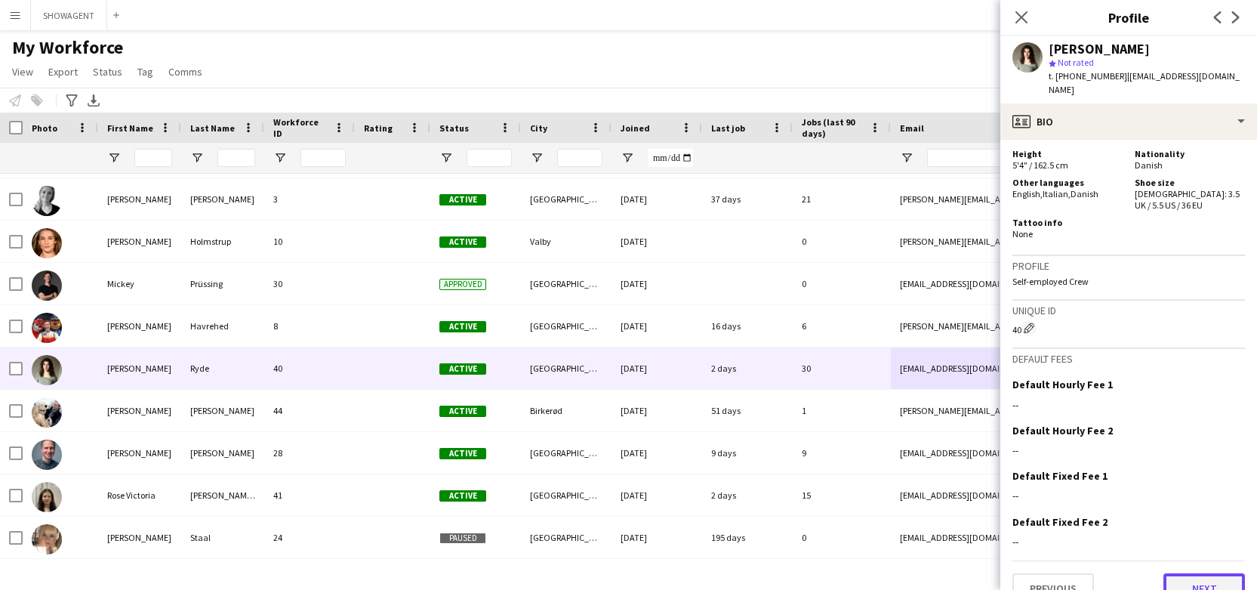
click at [1199, 573] on button "Next" at bounding box center [1205, 588] width 82 height 30
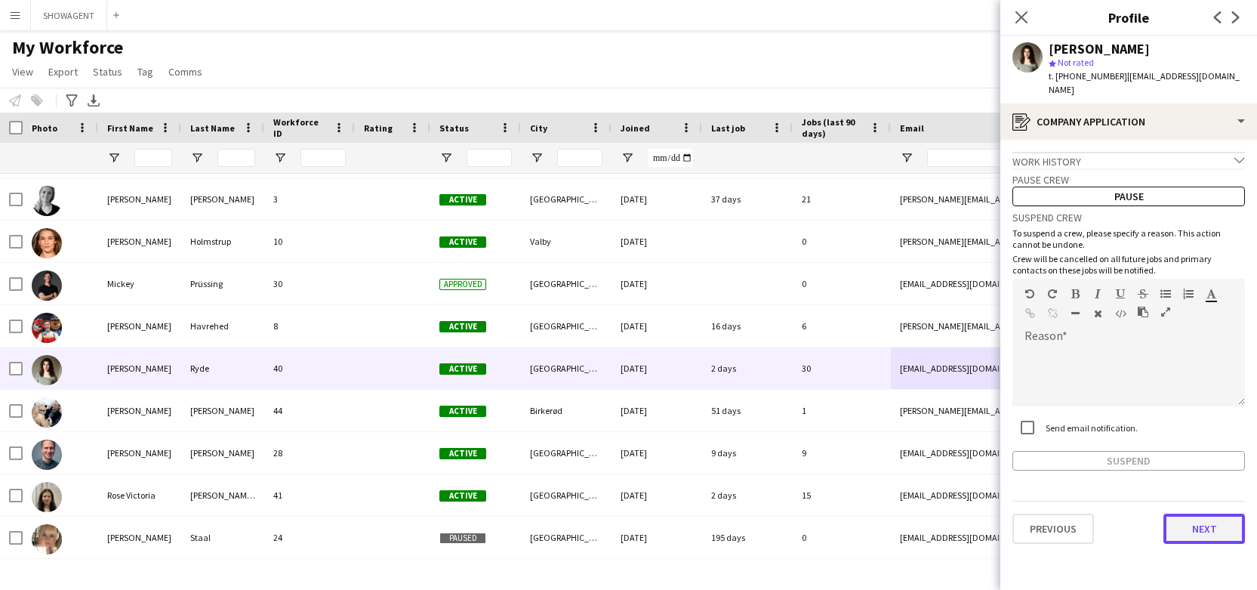
click at [1202, 517] on button "Next" at bounding box center [1205, 529] width 82 height 30
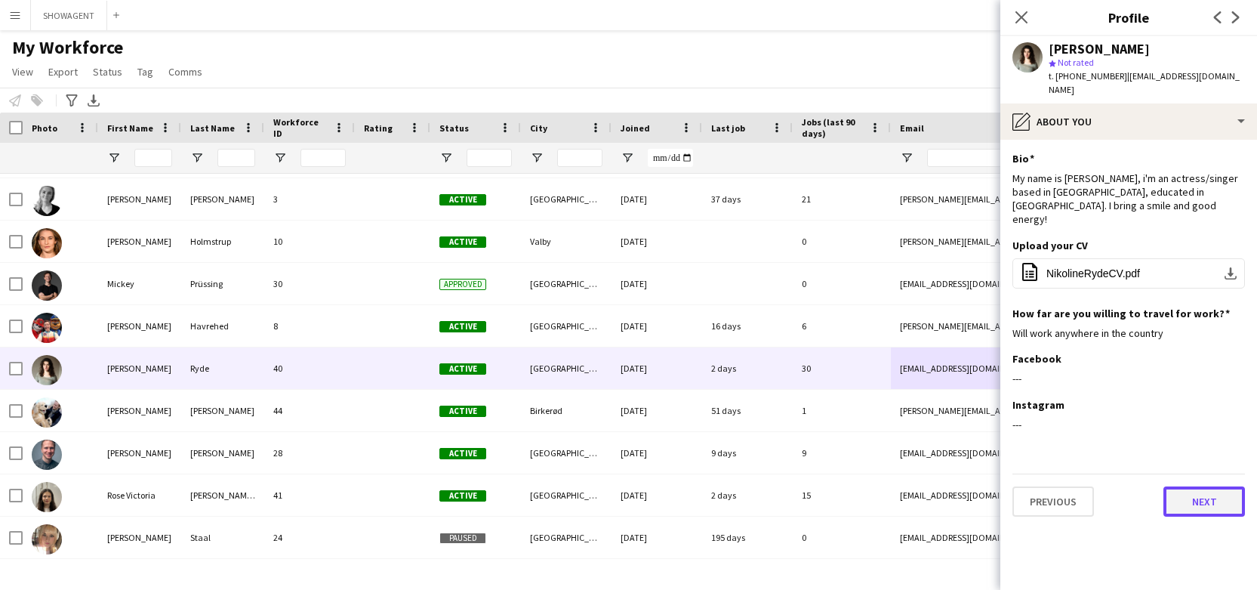
click at [1198, 486] on button "Next" at bounding box center [1205, 501] width 82 height 30
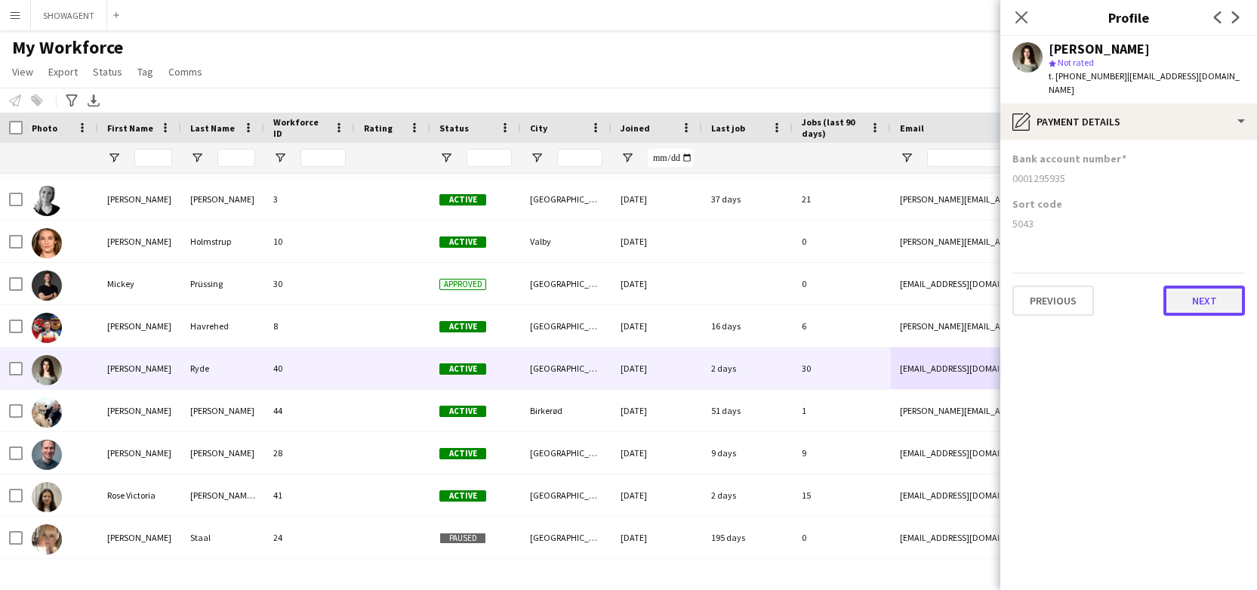
click at [1205, 295] on button "Next" at bounding box center [1205, 300] width 82 height 30
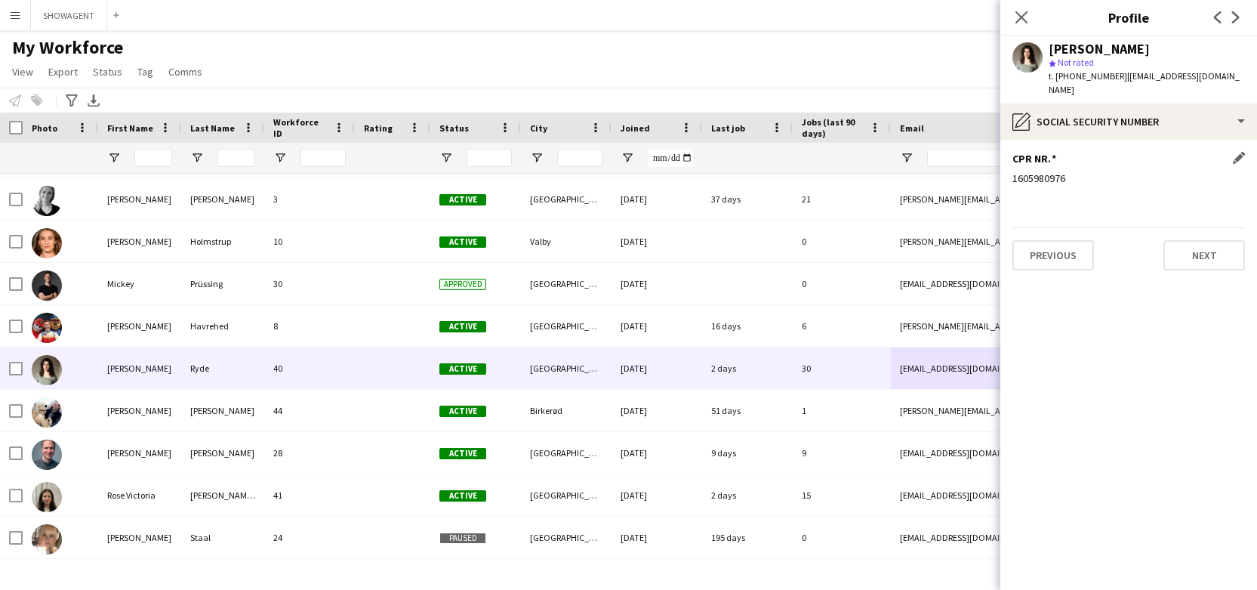
drag, startPoint x: 1069, startPoint y: 161, endPoint x: 1014, endPoint y: 161, distance: 55.1
click at [1014, 171] on div "1605980976" at bounding box center [1129, 178] width 233 height 14
copy div "1605980976"
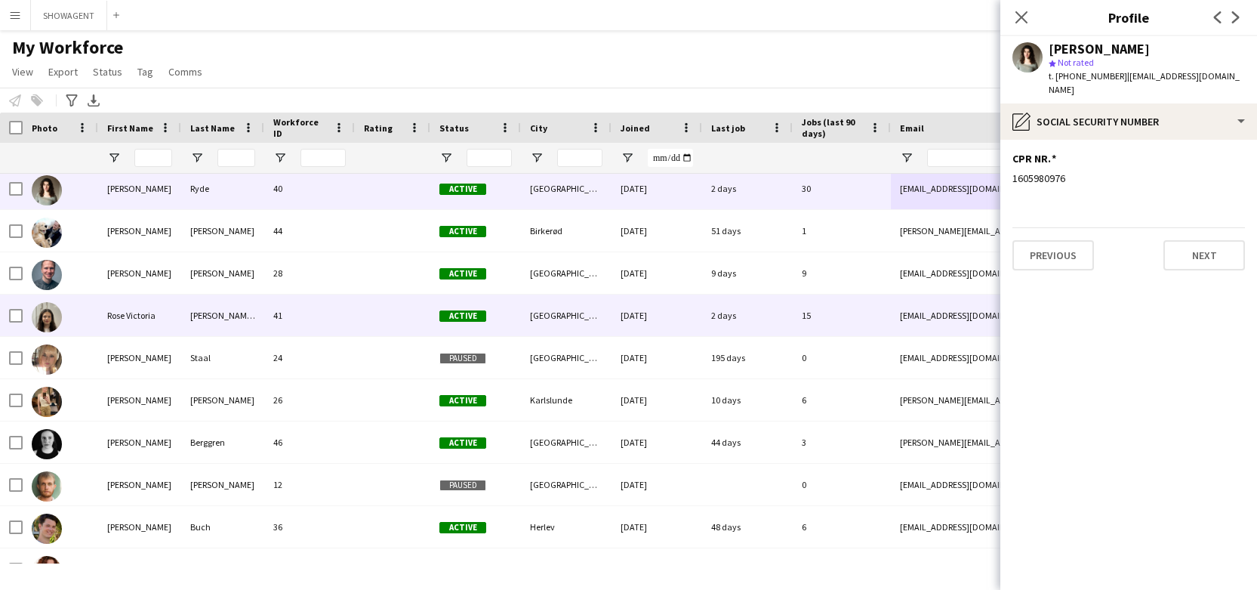
click at [169, 313] on div "Rose Victoria" at bounding box center [139, 316] width 83 height 42
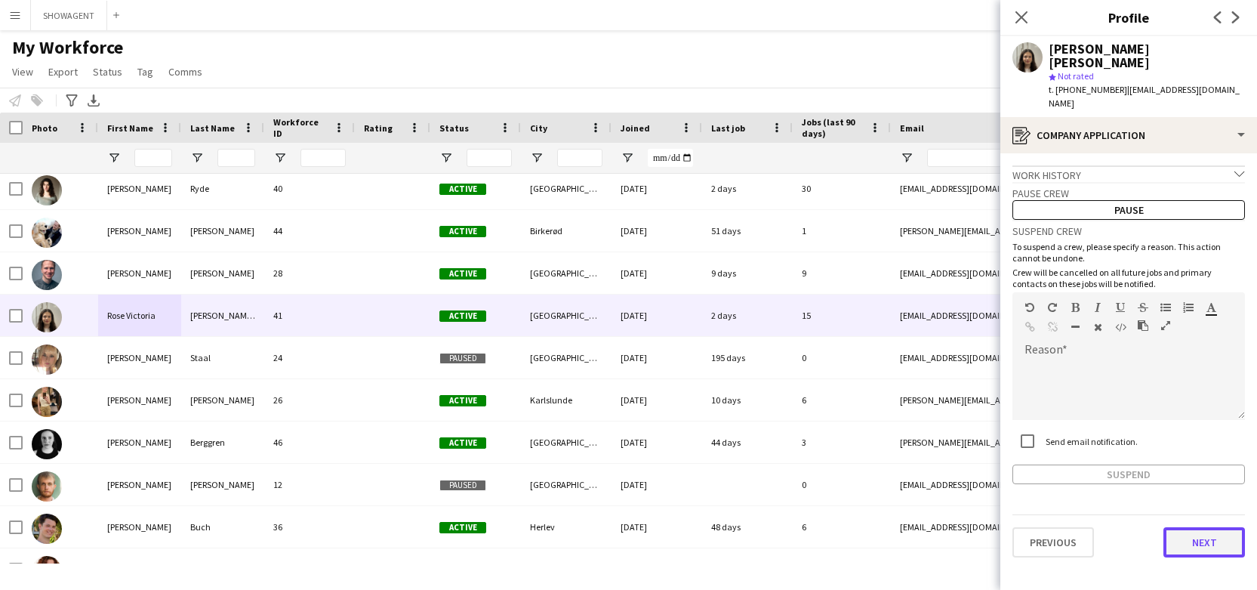
click at [1221, 527] on button "Next" at bounding box center [1205, 542] width 82 height 30
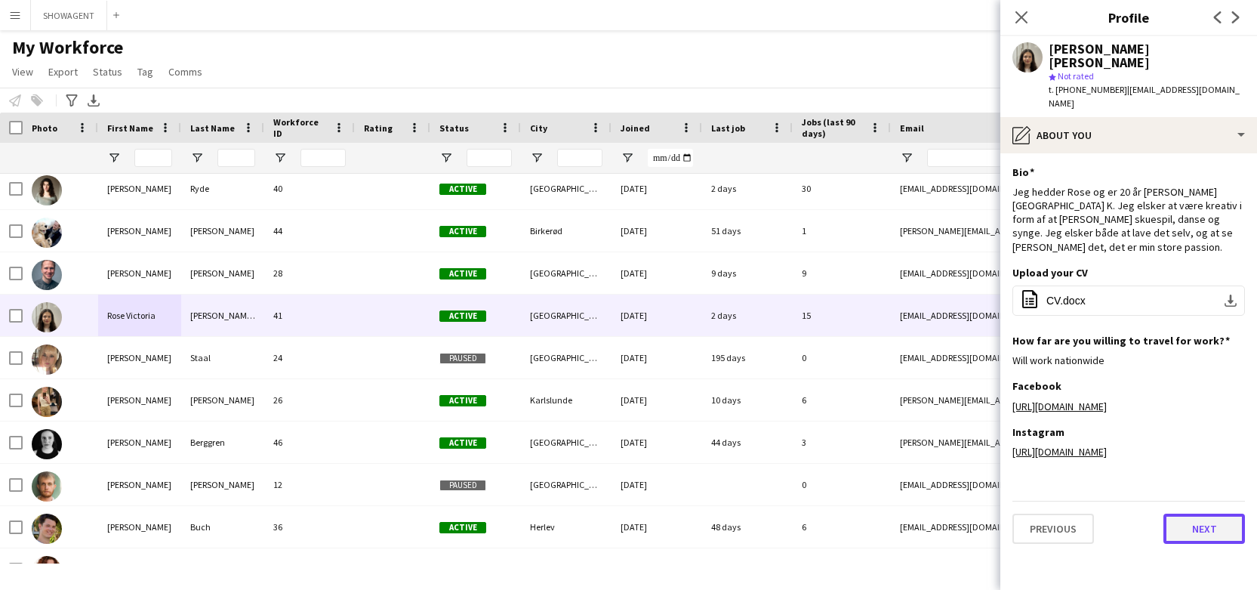
click at [1203, 530] on button "Next" at bounding box center [1205, 529] width 82 height 30
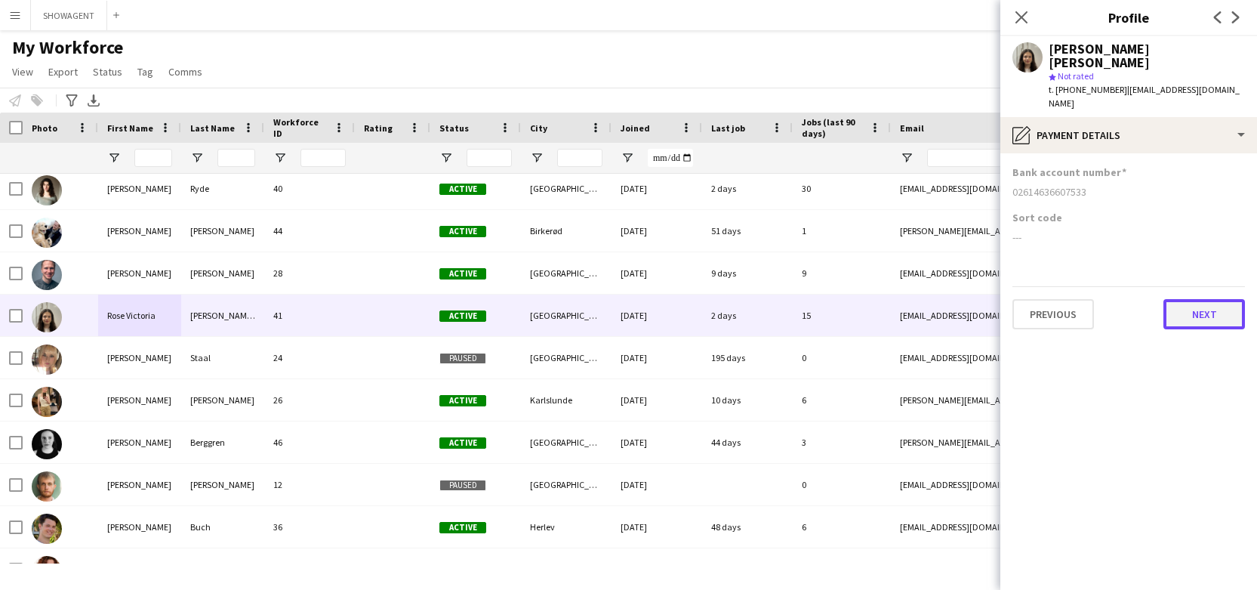
click at [1196, 299] on button "Next" at bounding box center [1205, 314] width 82 height 30
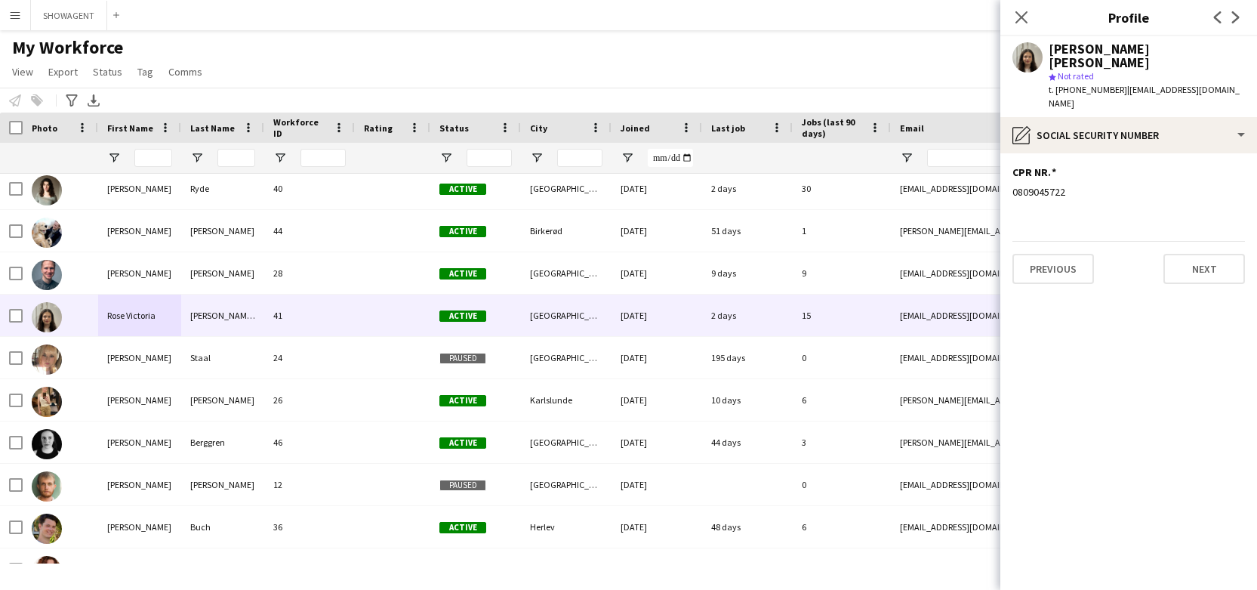
drag, startPoint x: 1066, startPoint y: 162, endPoint x: 1009, endPoint y: 165, distance: 56.7
click at [1009, 165] on app-section-data-types "CPR NR. Edit this field 0809045722 Previous Next" at bounding box center [1129, 371] width 257 height 437
copy div "0809045722"
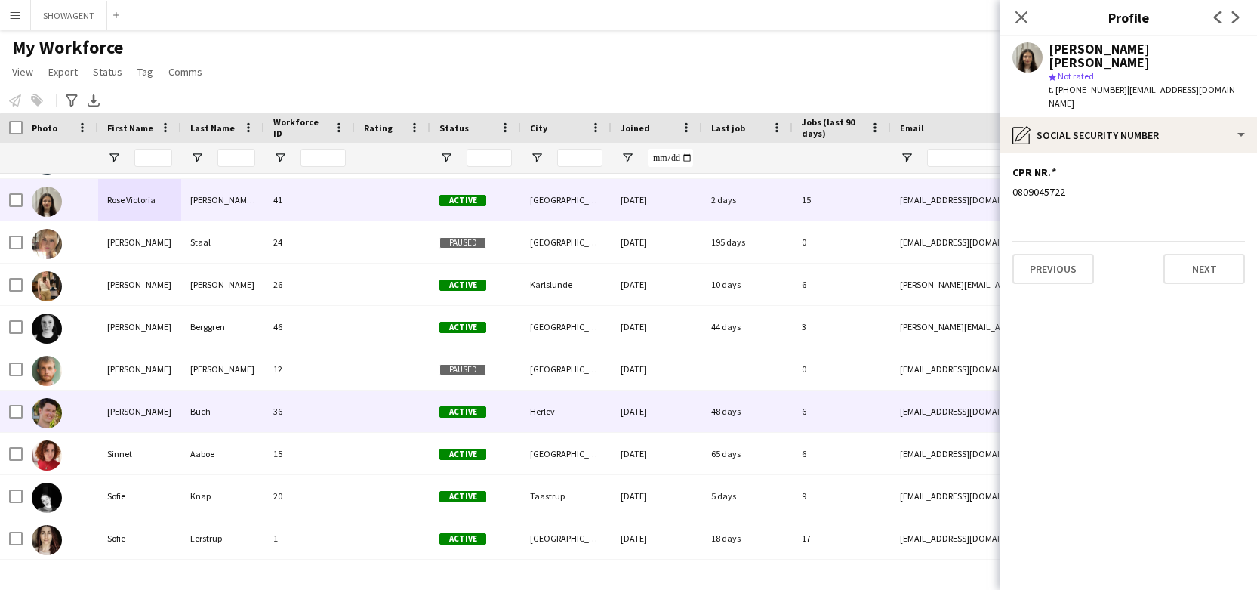
click at [179, 410] on div "[PERSON_NAME]" at bounding box center [139, 411] width 83 height 42
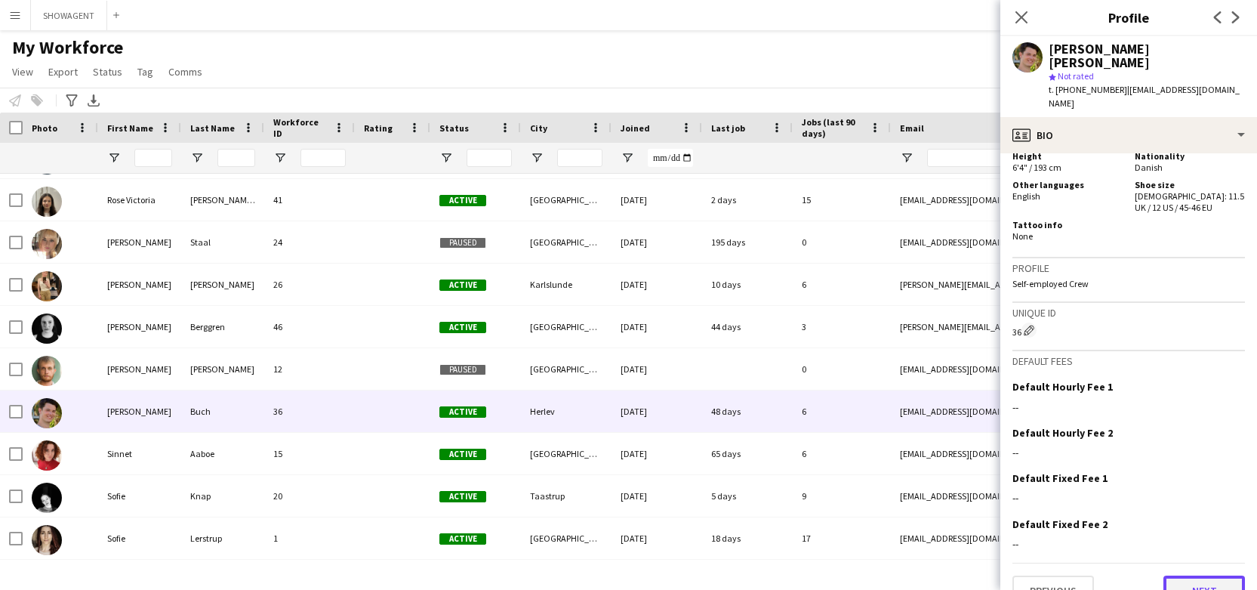
click at [1197, 575] on button "Next" at bounding box center [1205, 590] width 82 height 30
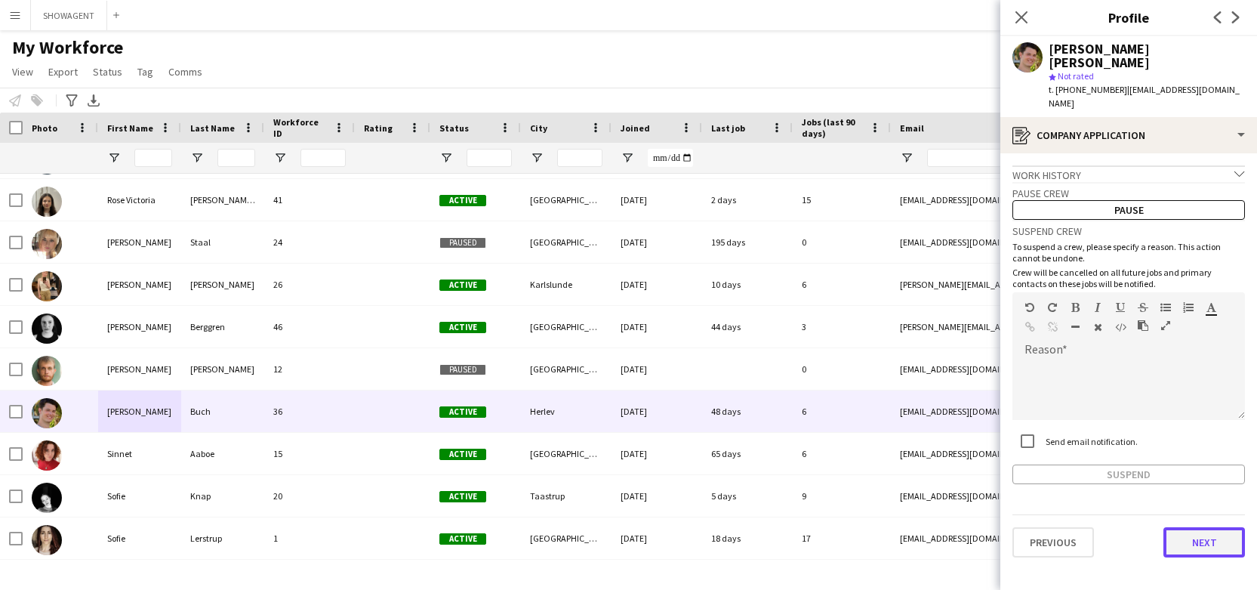
click at [1214, 527] on button "Next" at bounding box center [1205, 542] width 82 height 30
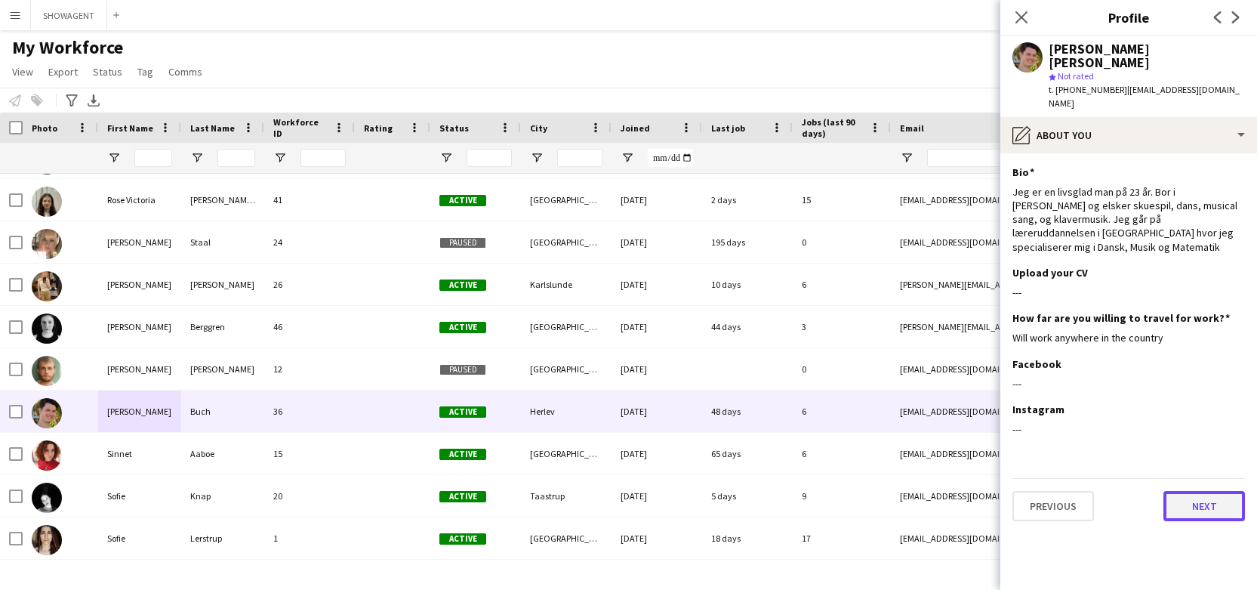
click at [1197, 491] on button "Next" at bounding box center [1205, 506] width 82 height 30
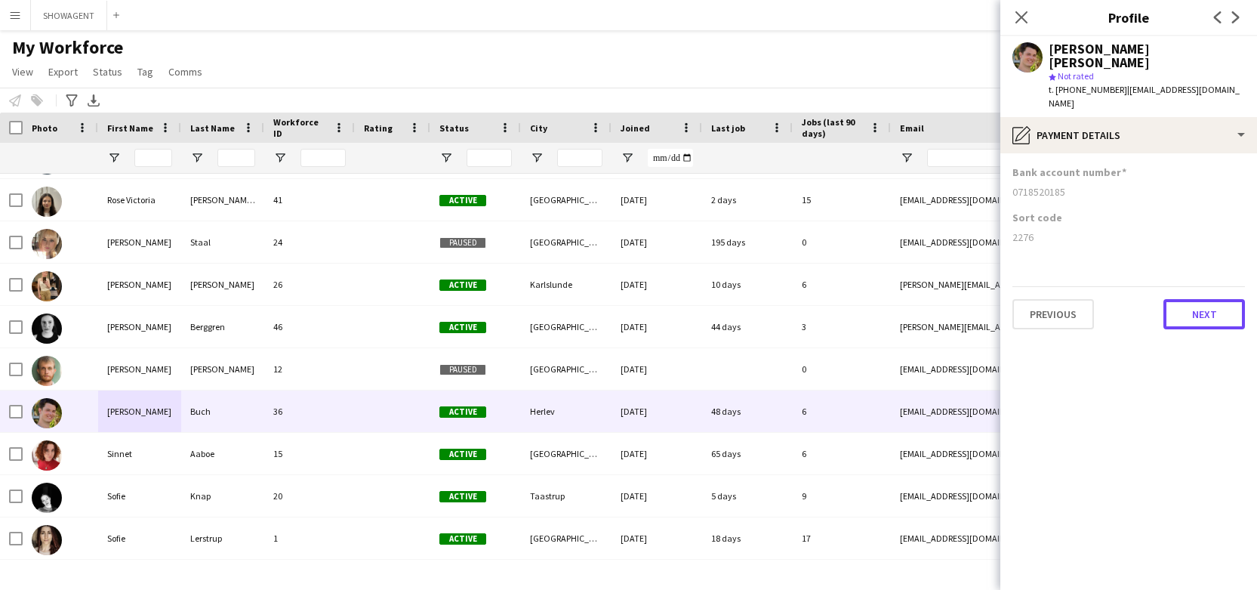
click at [1190, 299] on button "Next" at bounding box center [1205, 314] width 82 height 30
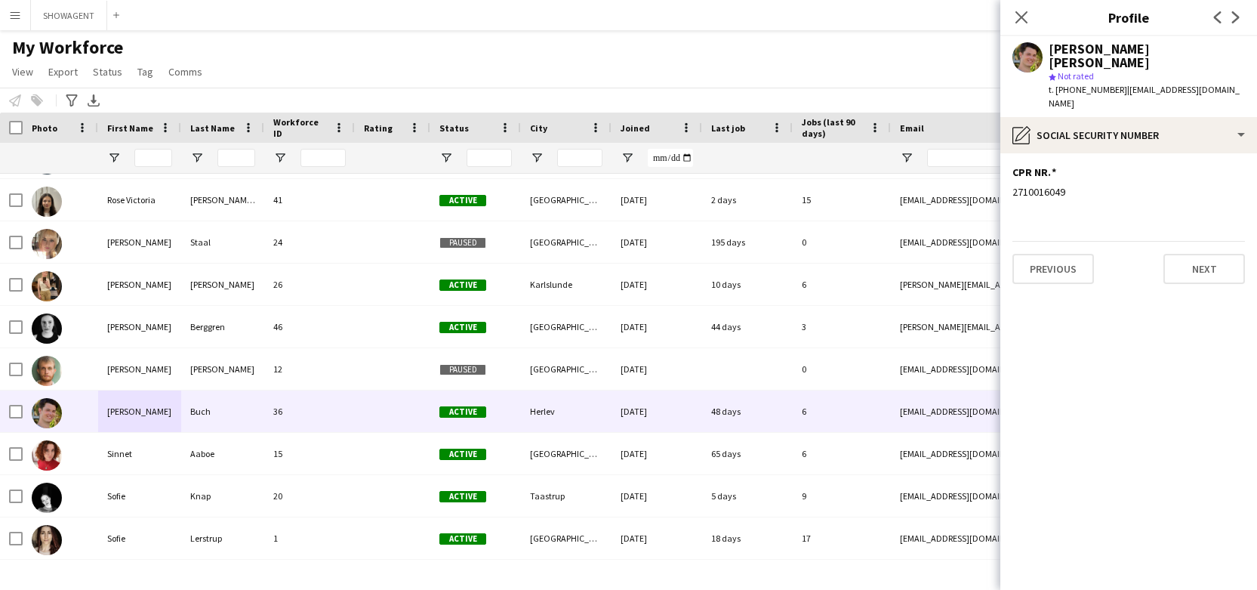
drag, startPoint x: 1056, startPoint y: 162, endPoint x: 974, endPoint y: 161, distance: 81.6
click at [977, 161] on body "Menu Boards Boards Boards All jobs Status Workforce Workforce My Workforce Recr…" at bounding box center [628, 295] width 1257 height 590
click at [1007, 159] on app-section-data-types "CPR NR. Edit this field 2710016049 Previous Next" at bounding box center [1129, 371] width 257 height 437
drag, startPoint x: 1067, startPoint y: 163, endPoint x: 1006, endPoint y: 165, distance: 61.2
click at [1006, 165] on app-section-data-types "CPR NR. Edit this field 2710016049 Previous Next" at bounding box center [1129, 371] width 257 height 437
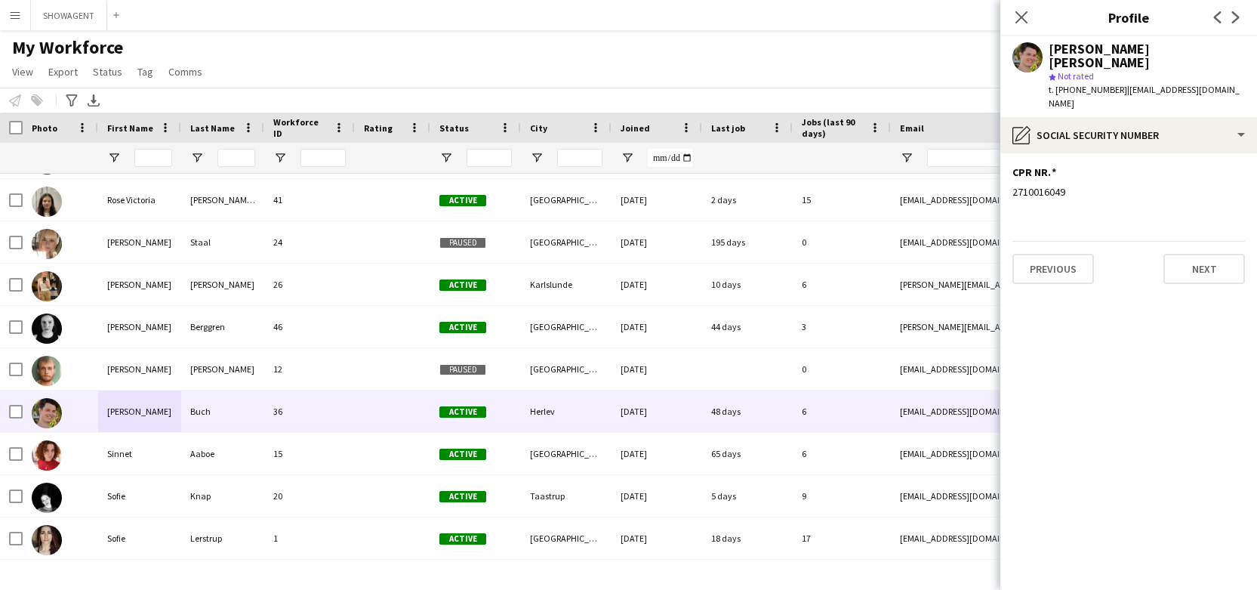
copy div "2710016049"
click at [1023, 16] on icon at bounding box center [1021, 17] width 14 height 14
